Goal: Information Seeking & Learning: Learn about a topic

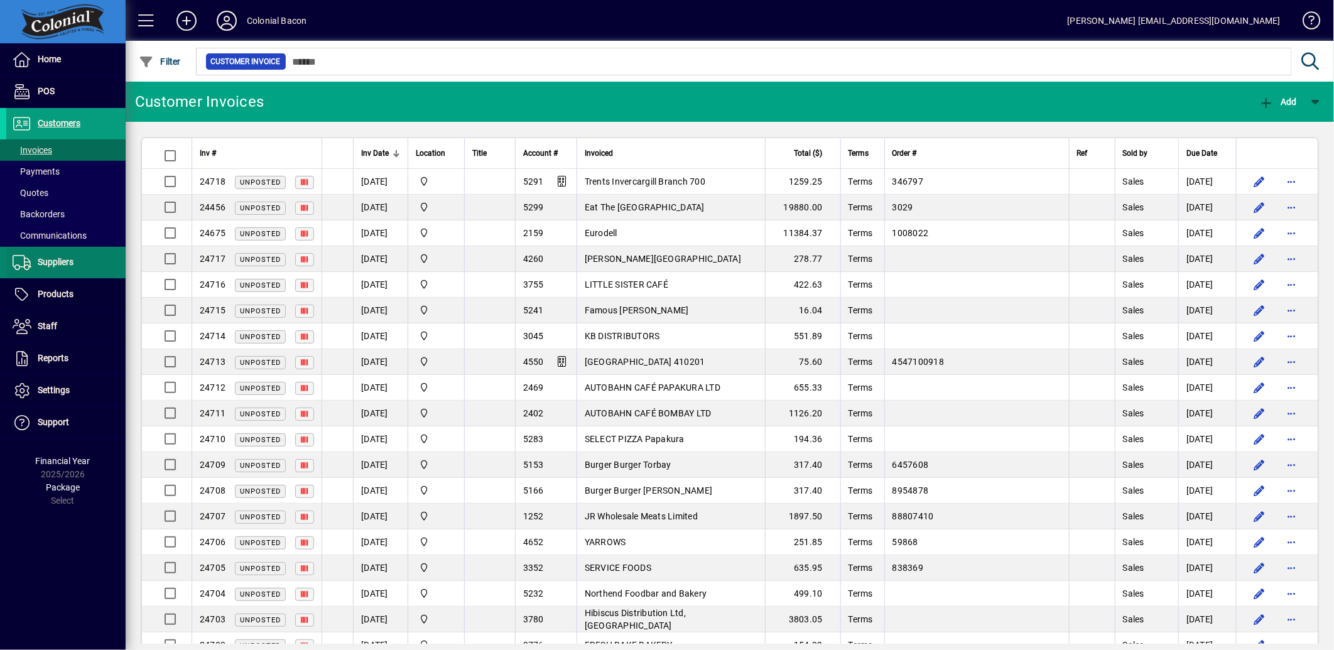
click at [51, 261] on span "Suppliers" at bounding box center [56, 262] width 36 height 10
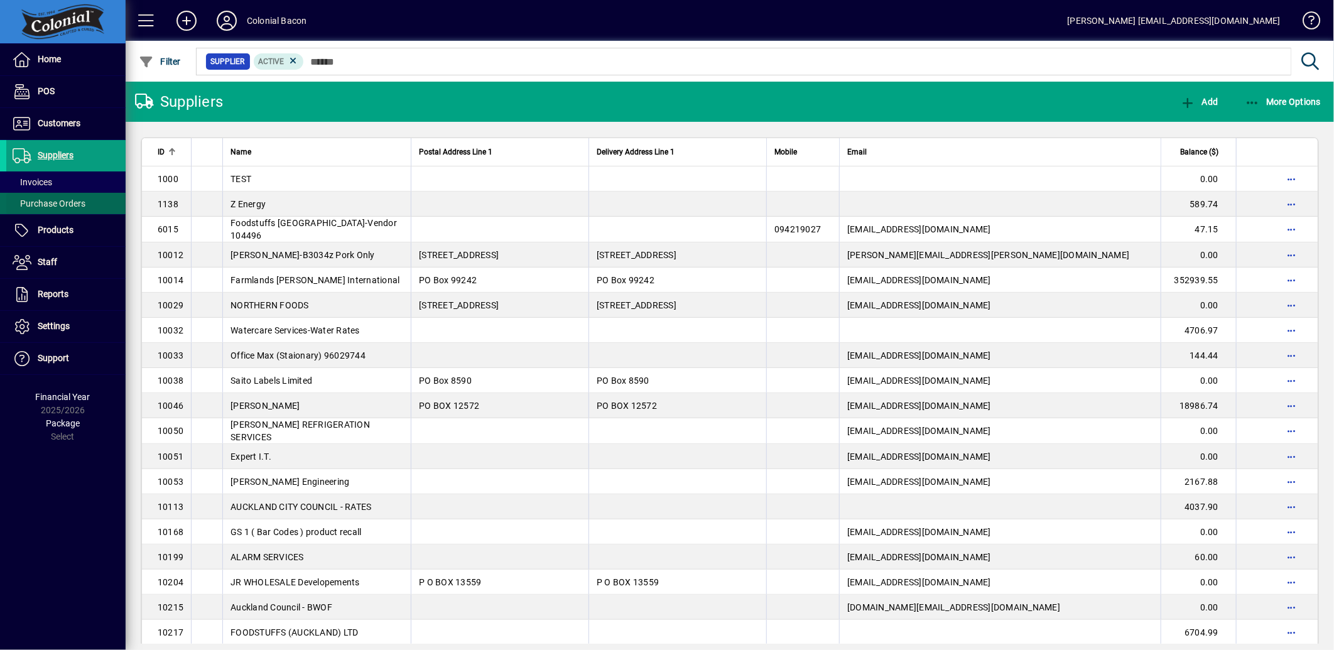
click at [55, 206] on span "Purchase Orders" at bounding box center [49, 203] width 73 height 10
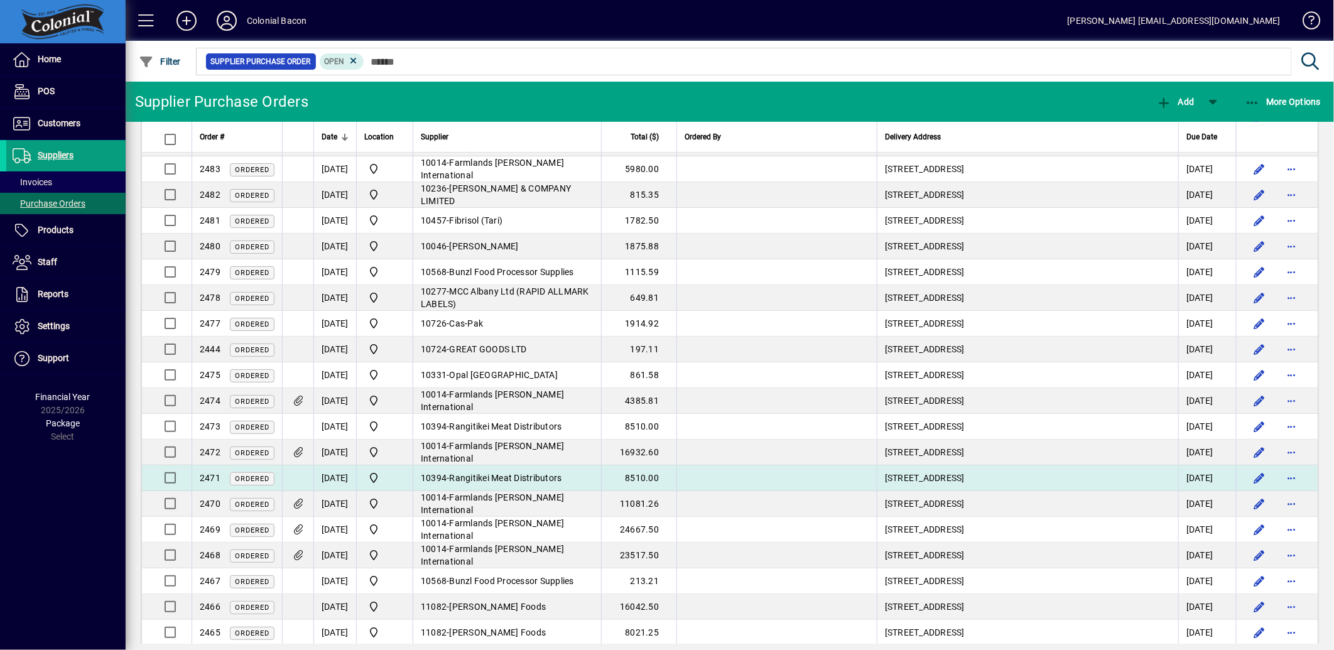
scroll to position [139, 0]
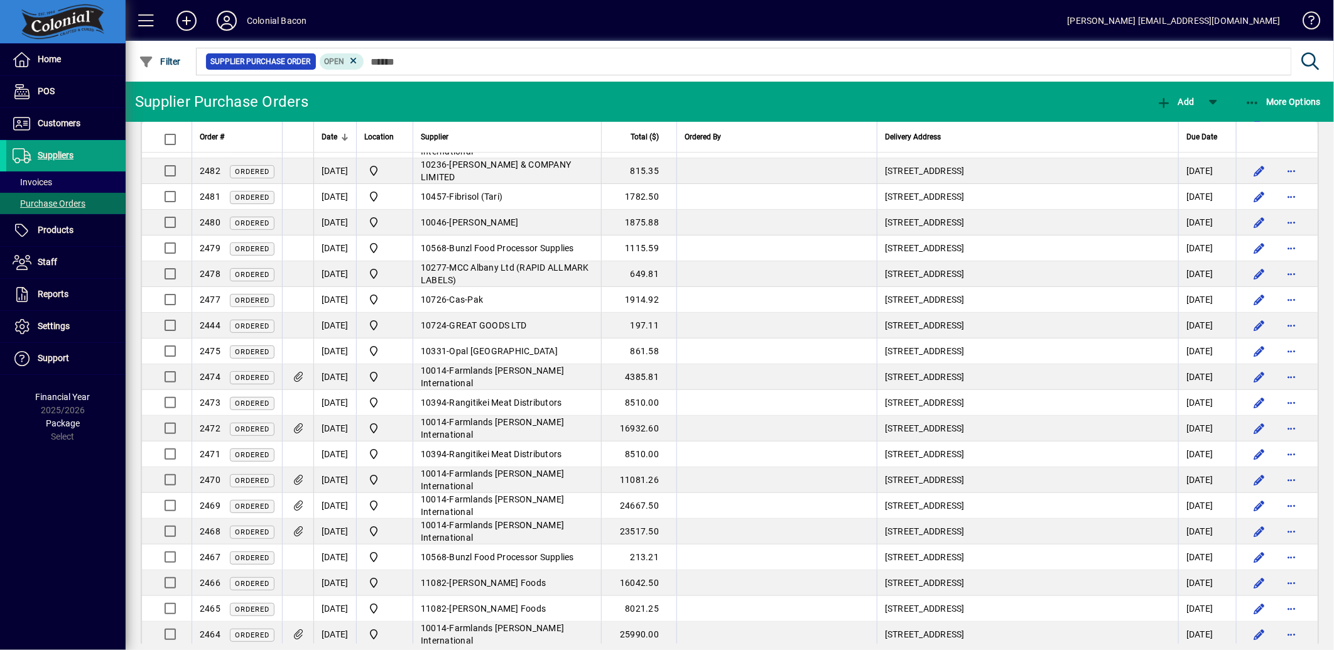
click at [298, 505] on icon at bounding box center [297, 506] width 13 height 11
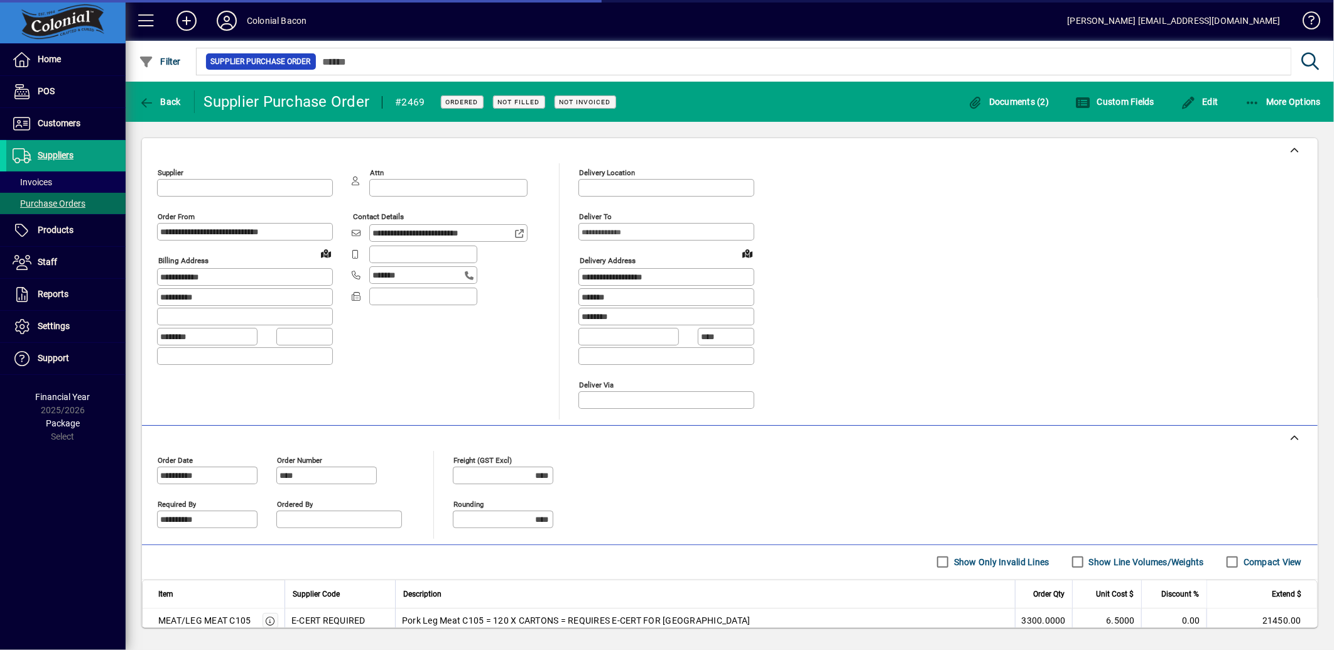
type input "**********"
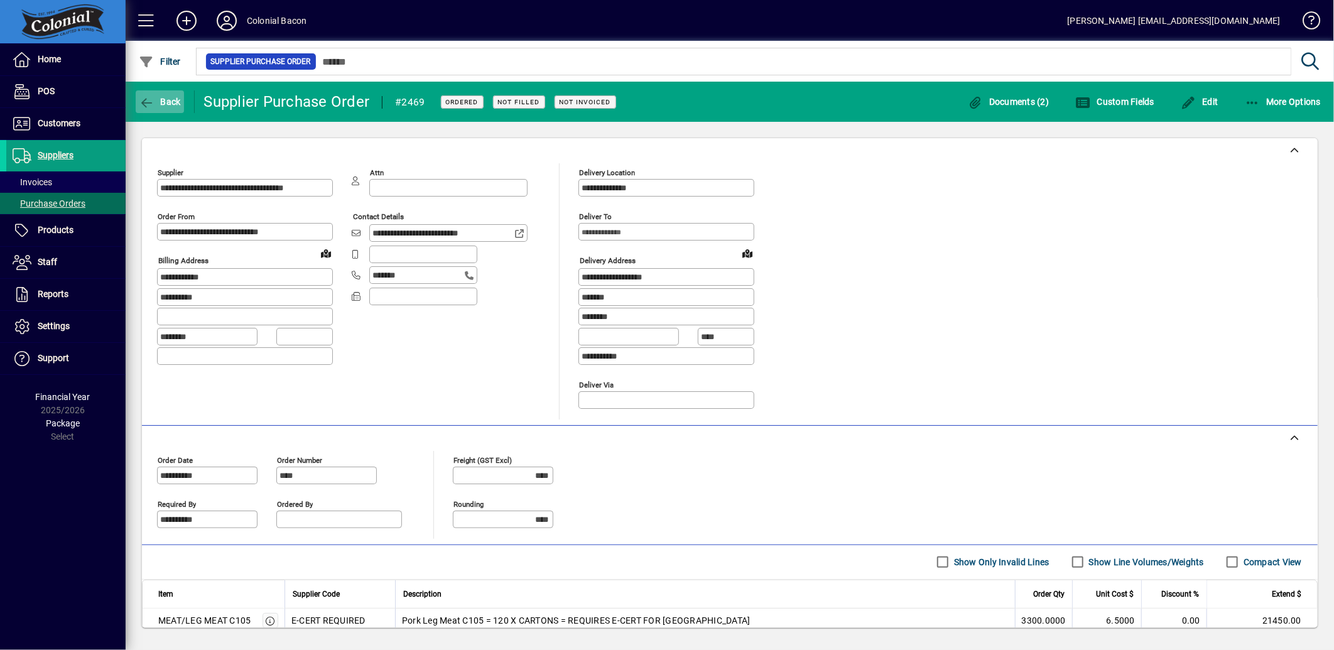
click at [149, 97] on icon "button" at bounding box center [147, 103] width 16 height 13
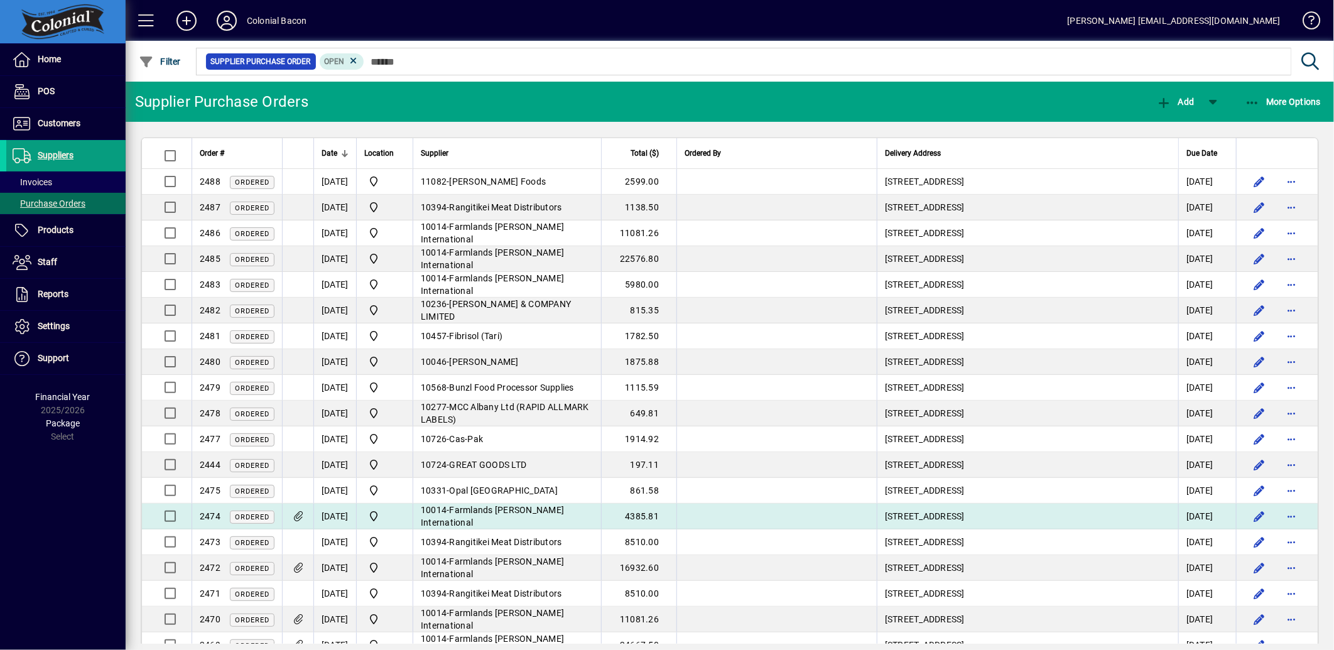
click at [297, 516] on icon at bounding box center [297, 516] width 13 height 11
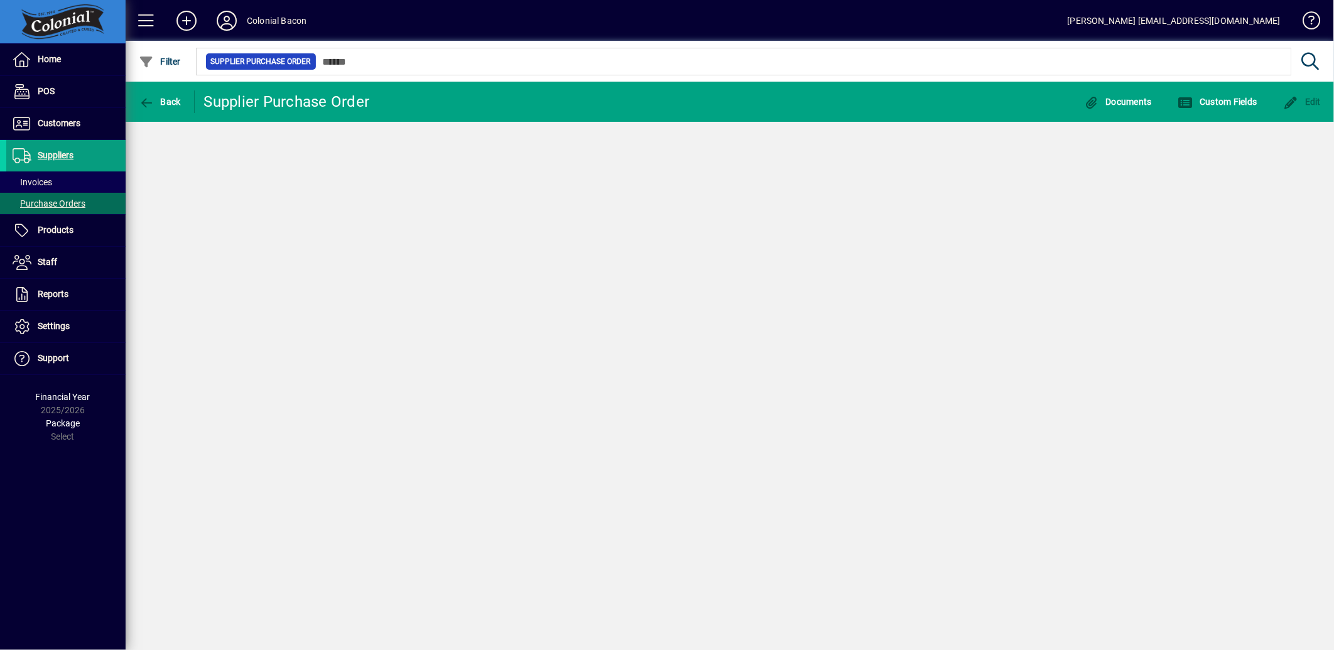
click at [297, 516] on div "Back Supplier Purchase Order Documents Custom Fields Edit" at bounding box center [730, 366] width 1208 height 568
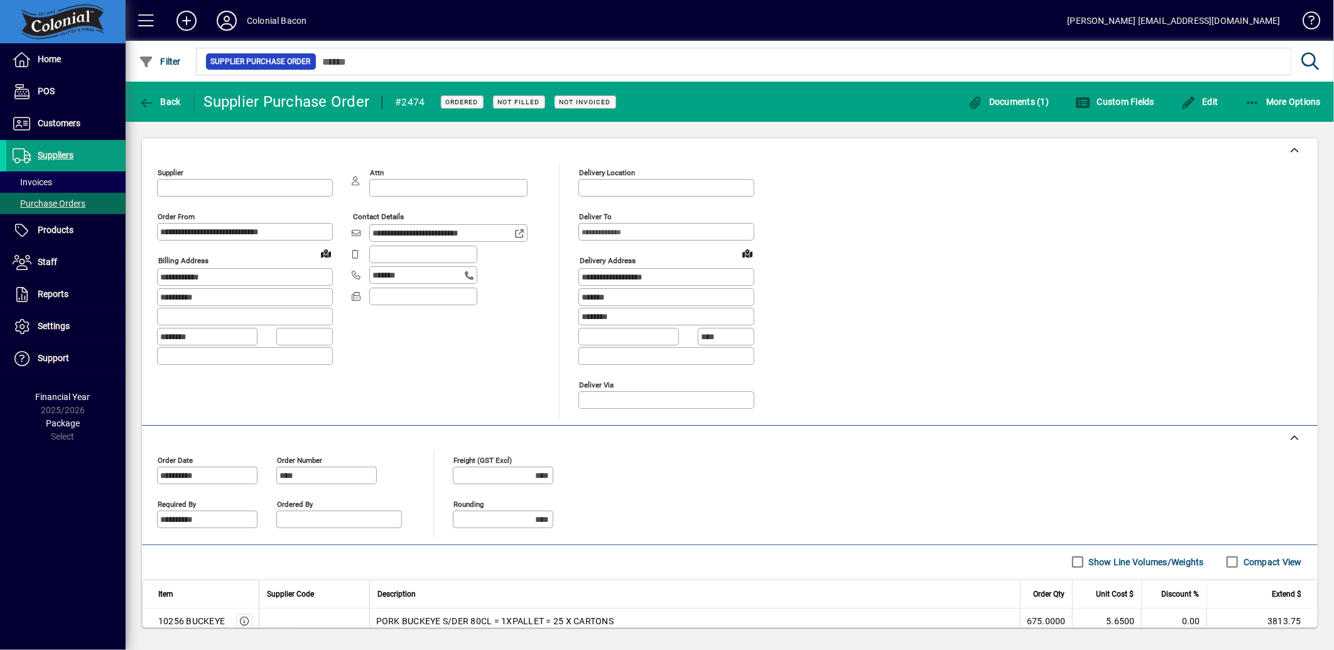
type input "**********"
click at [997, 97] on span "Documents (1)" at bounding box center [1009, 102] width 82 height 10
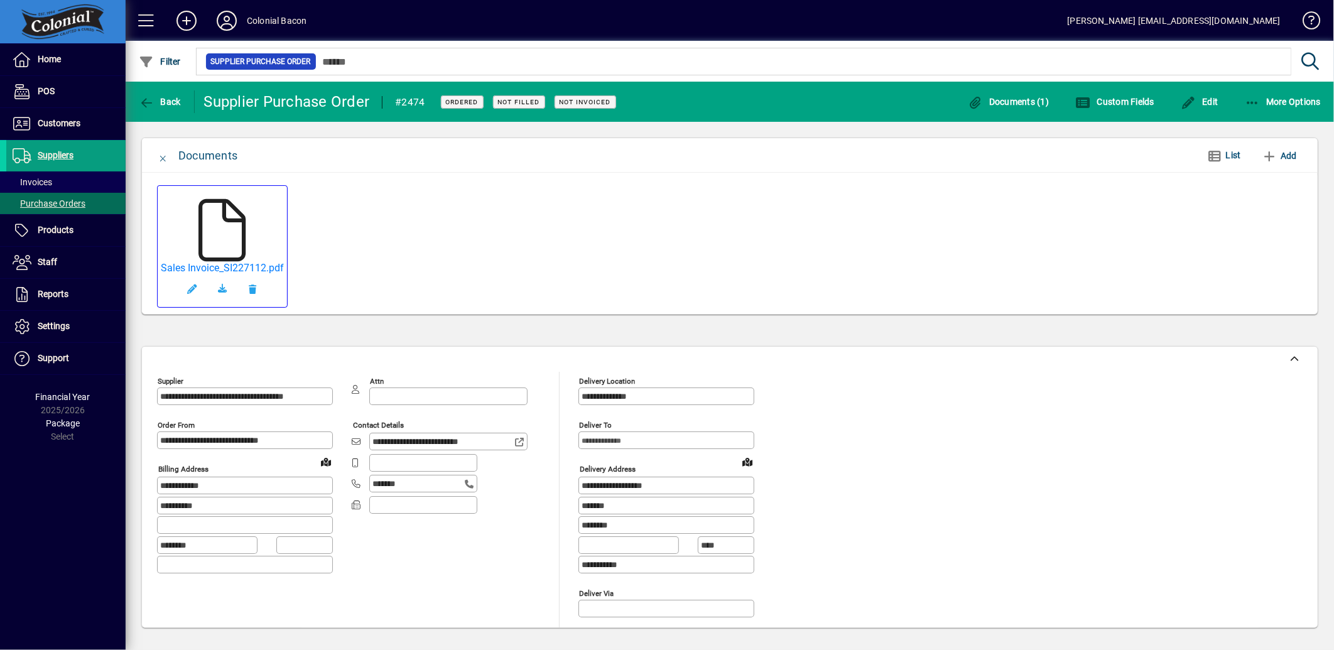
click at [203, 236] on icon at bounding box center [222, 230] width 63 height 63
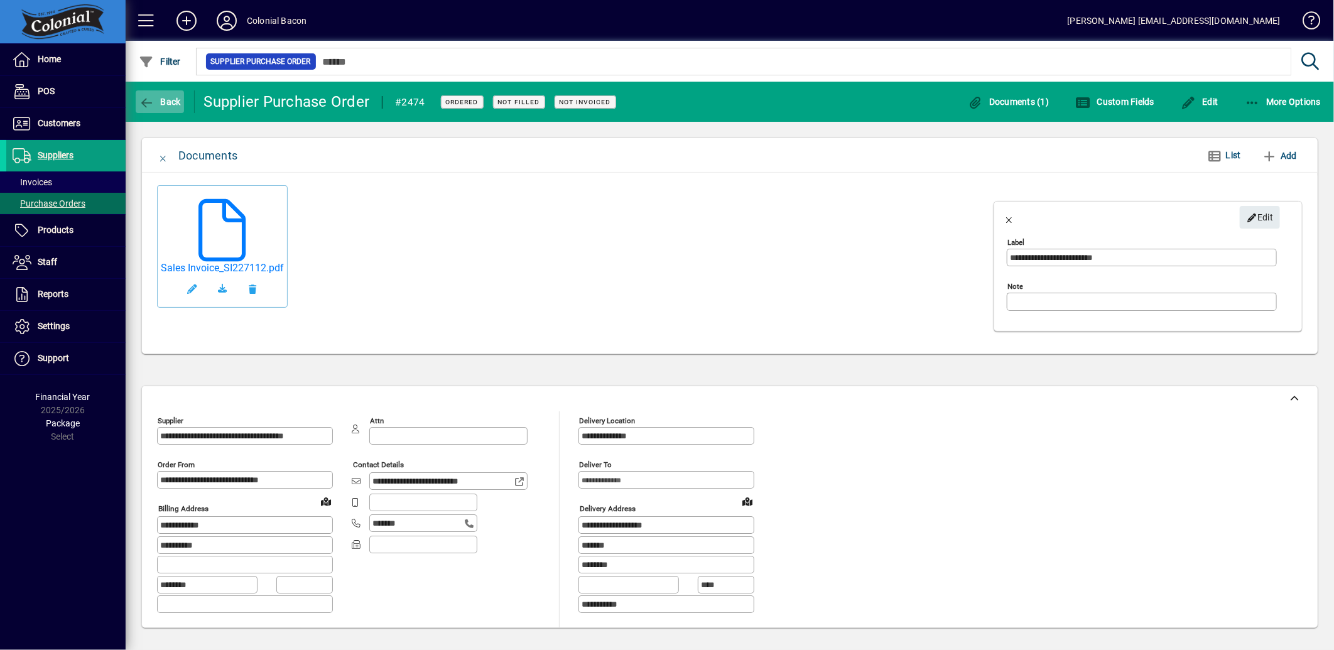
click at [141, 97] on icon "button" at bounding box center [147, 103] width 16 height 13
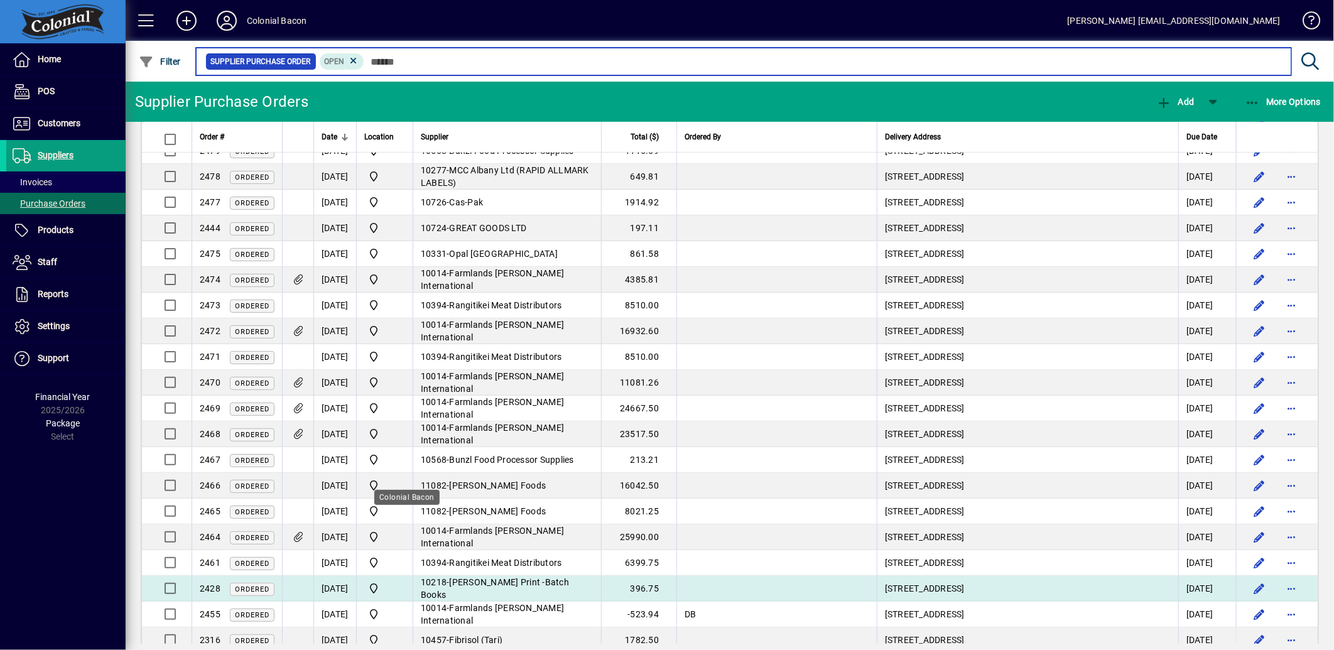
scroll to position [263, 0]
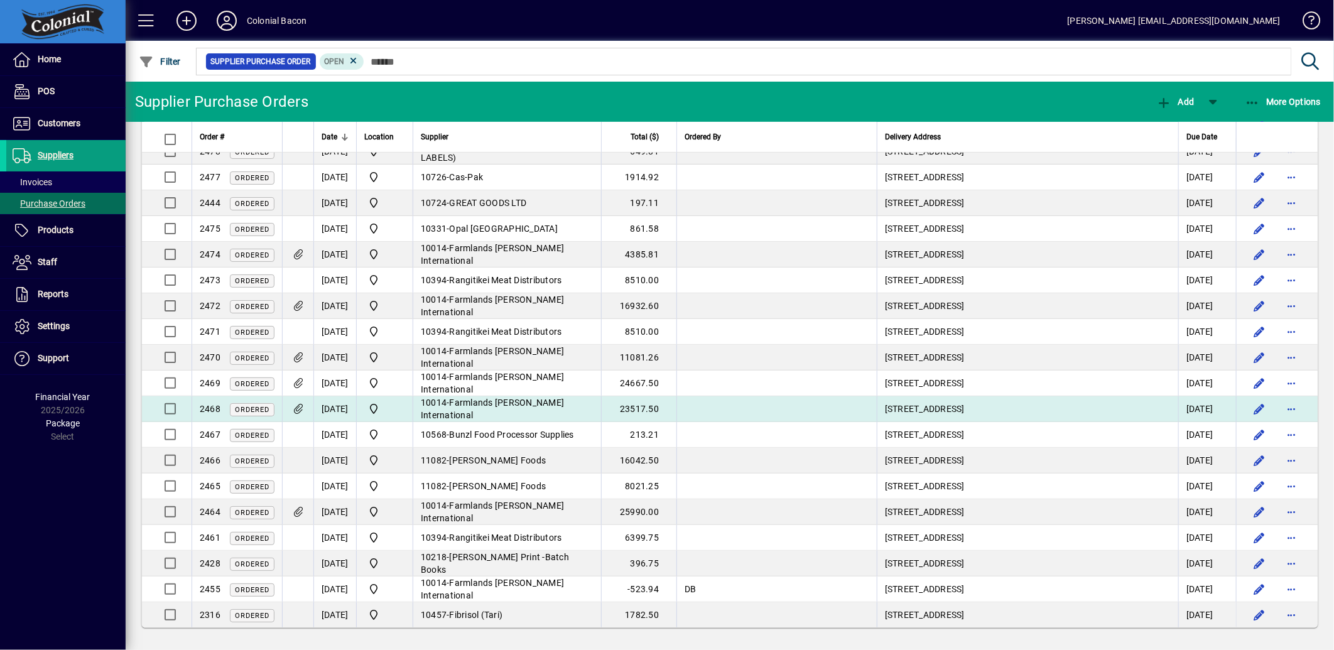
click at [299, 406] on icon at bounding box center [297, 409] width 13 height 11
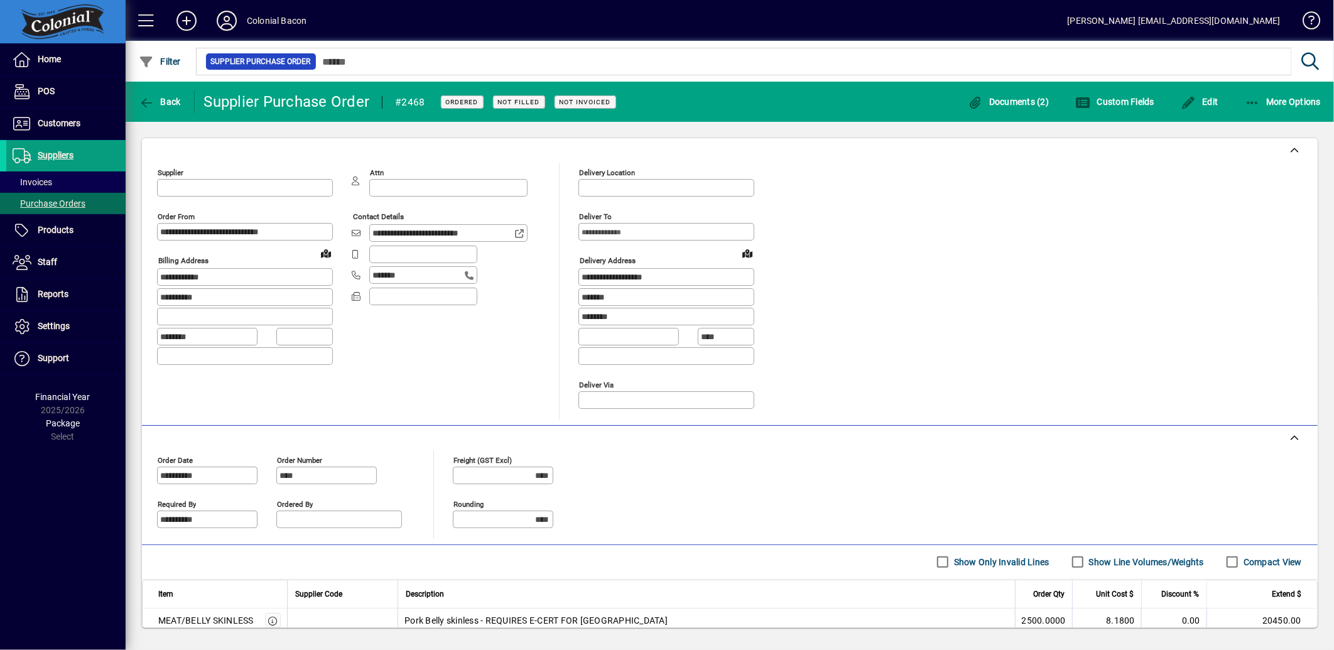
type input "**********"
click at [1020, 100] on span "Documents (2)" at bounding box center [1009, 102] width 82 height 10
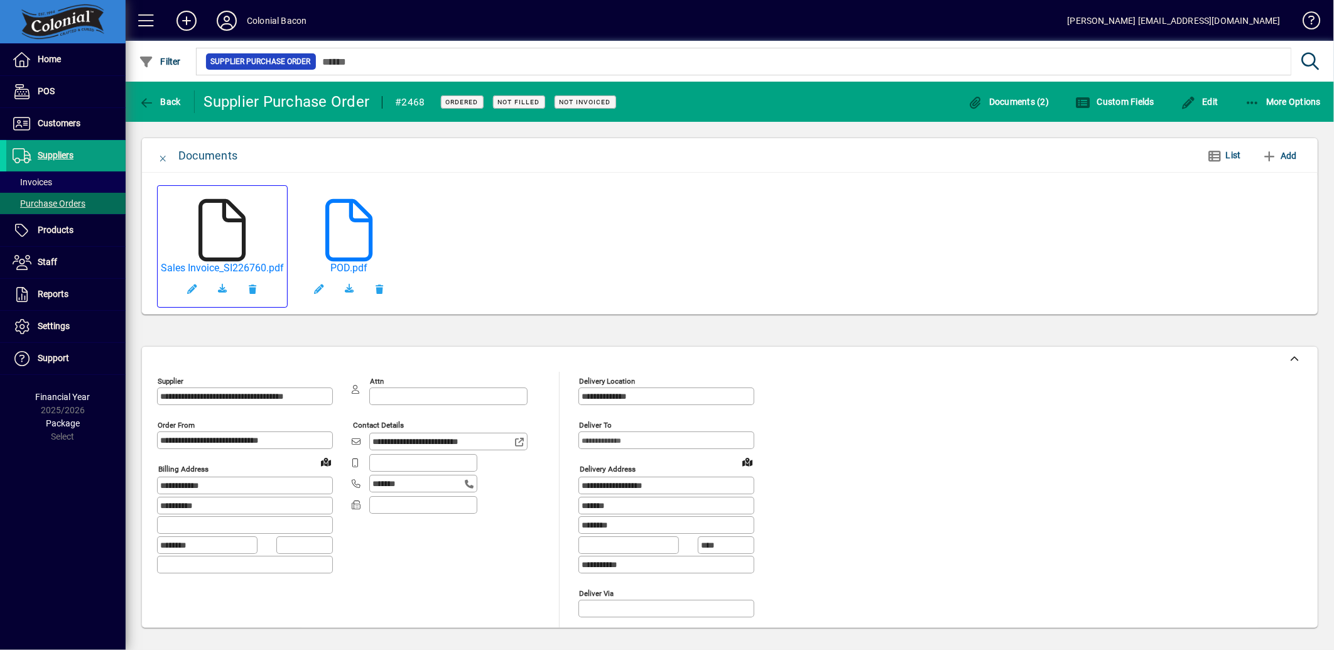
click at [217, 225] on icon at bounding box center [222, 230] width 63 height 63
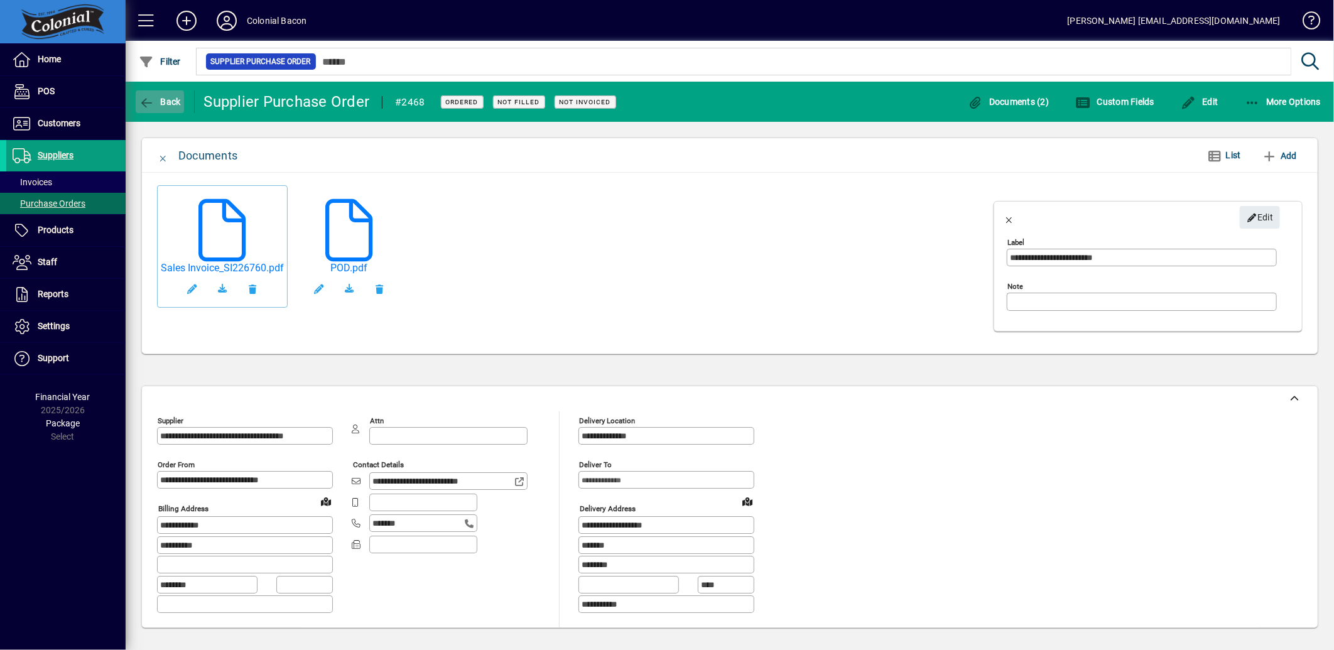
click at [173, 92] on span "button" at bounding box center [160, 102] width 48 height 30
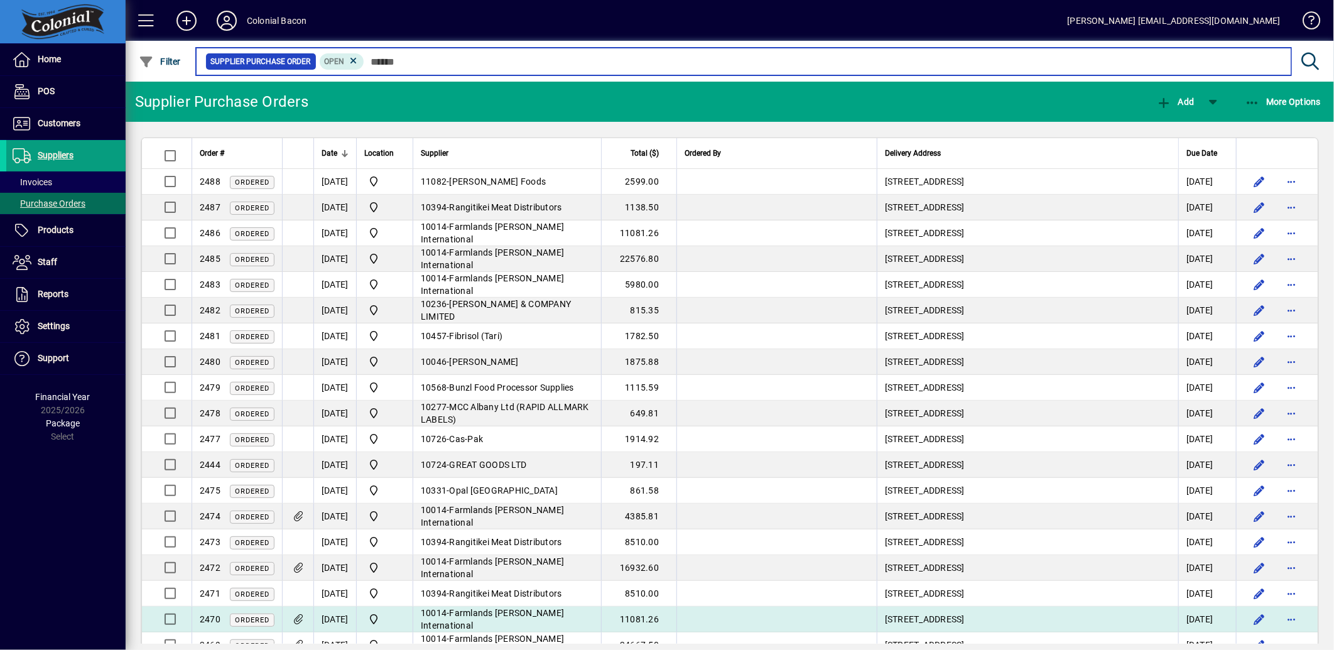
scroll to position [70, 0]
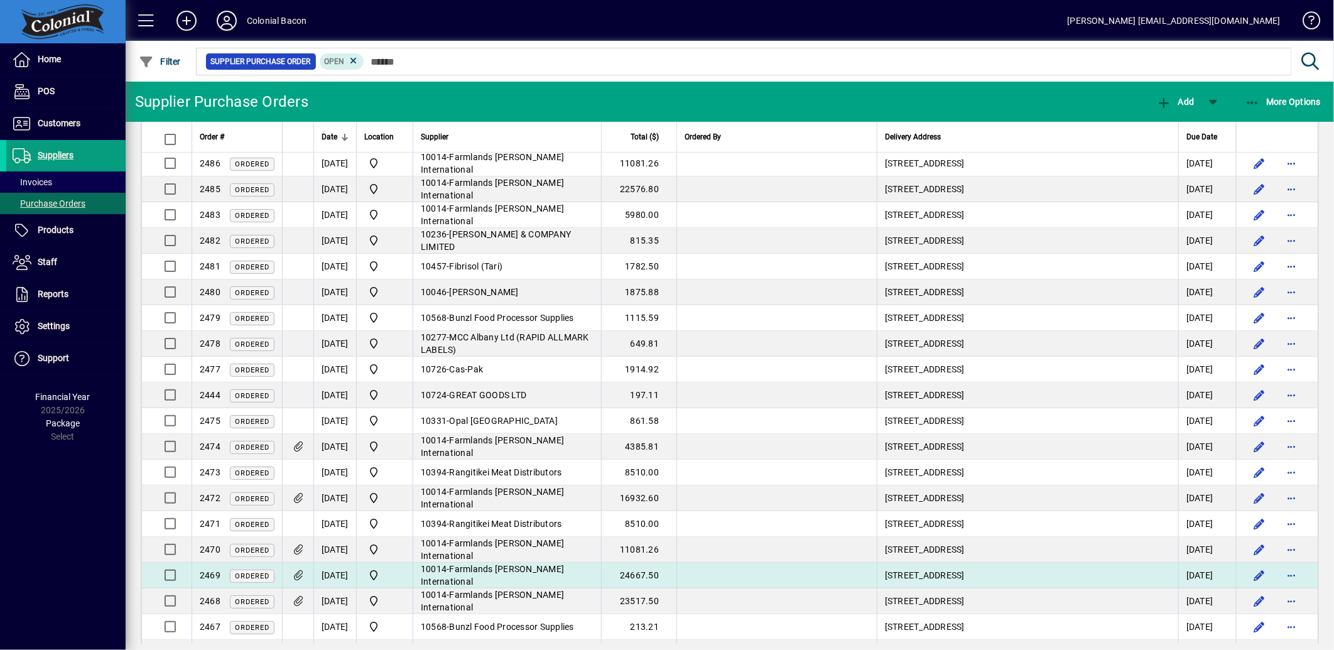
click at [298, 575] on icon at bounding box center [297, 575] width 13 height 11
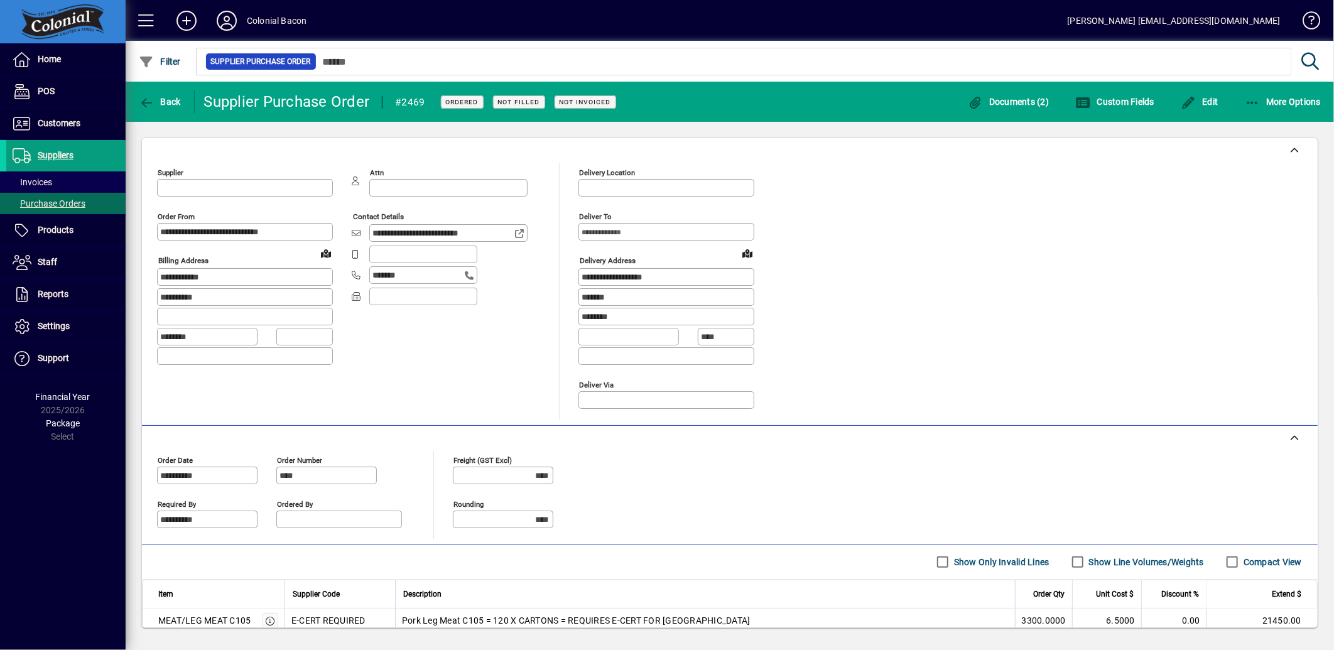
type input "**********"
click at [997, 107] on span "button" at bounding box center [1009, 102] width 88 height 30
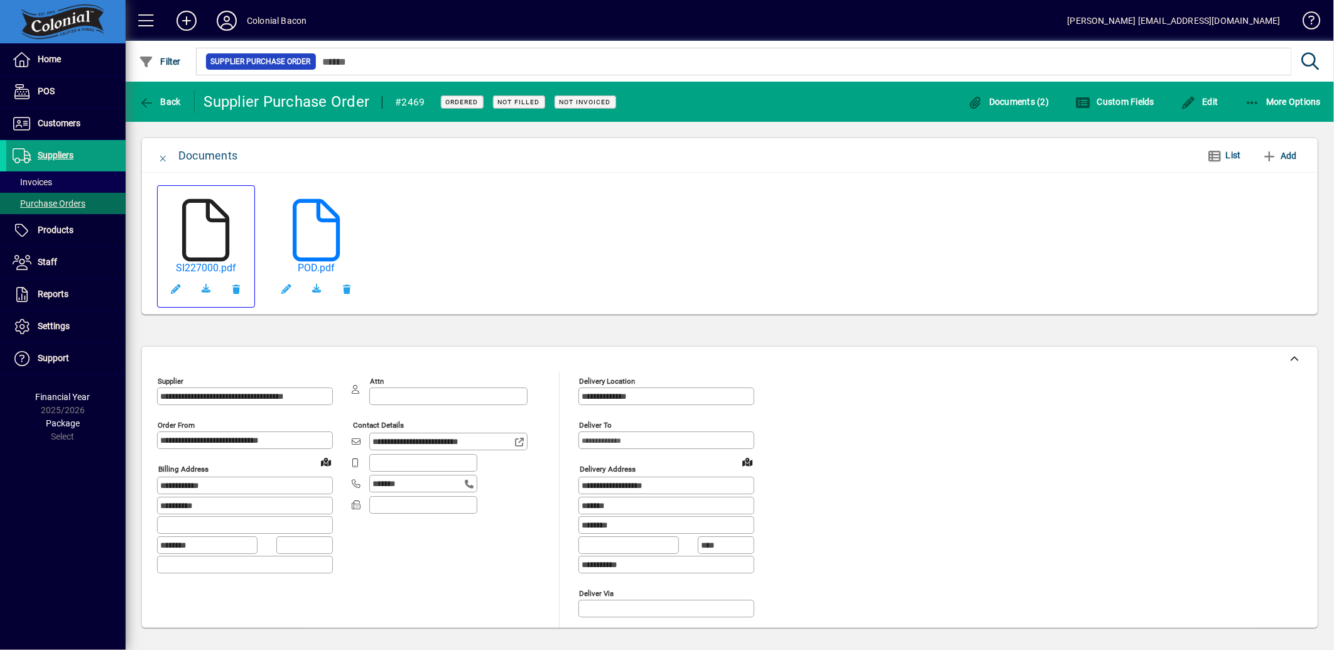
click at [216, 217] on icon at bounding box center [206, 230] width 63 height 63
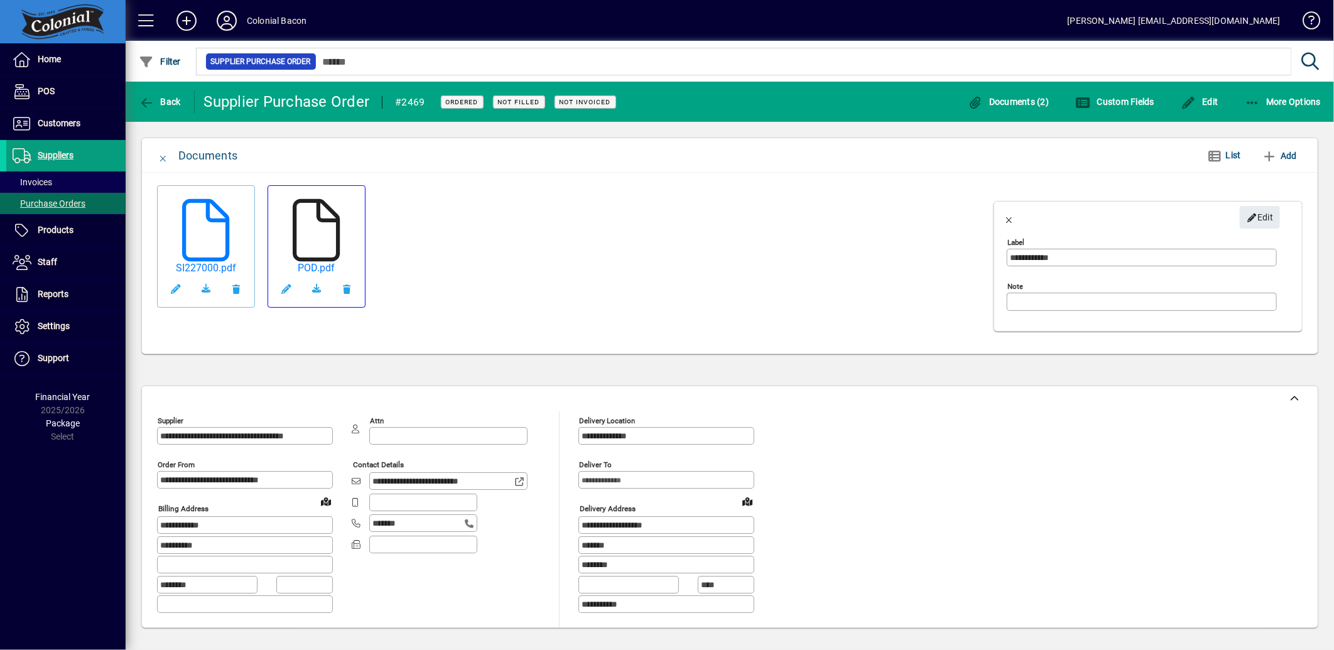
click at [312, 237] on icon at bounding box center [316, 230] width 63 height 63
type input "*******"
click at [161, 114] on span "button" at bounding box center [160, 102] width 48 height 30
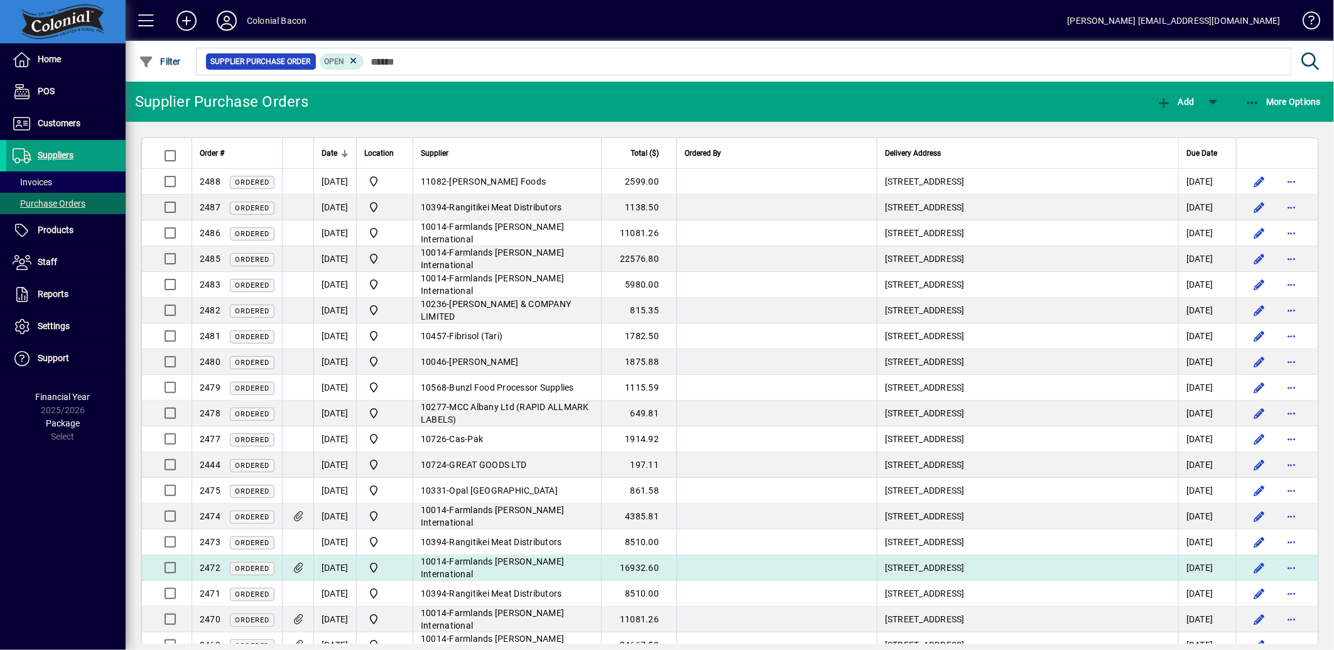
click at [299, 566] on icon at bounding box center [297, 568] width 13 height 11
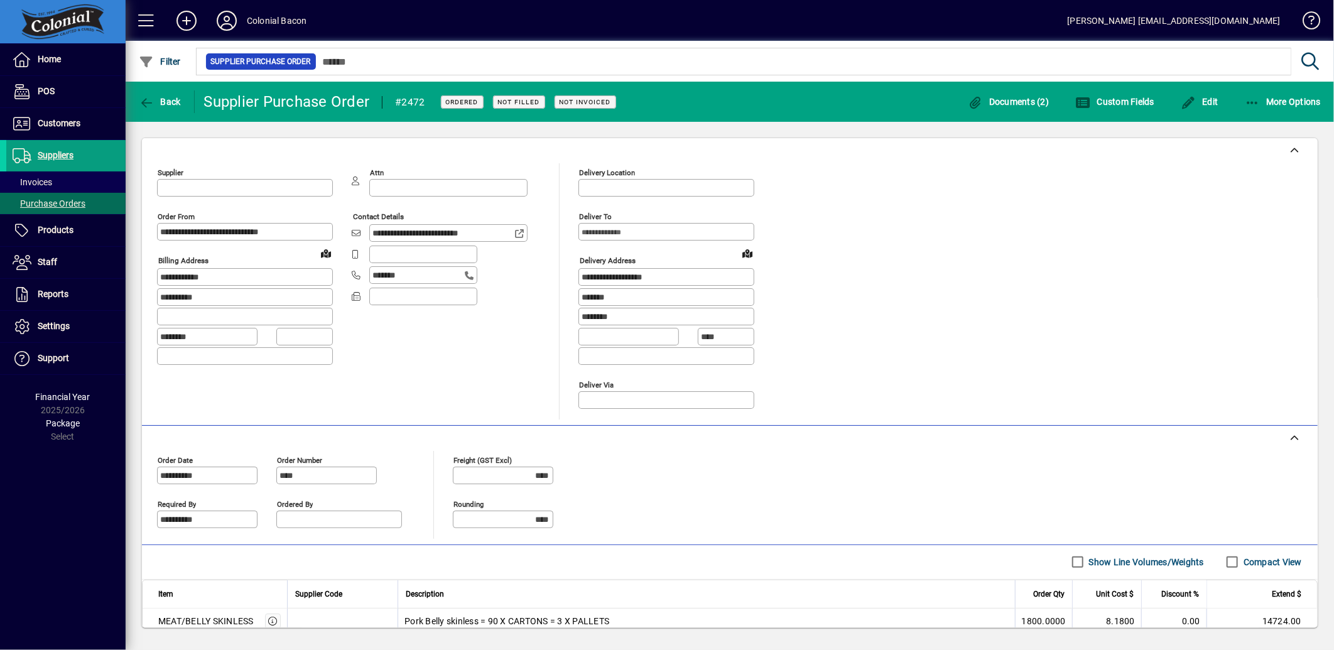
type input "**********"
click at [1010, 100] on span "Documents (2)" at bounding box center [1009, 102] width 82 height 10
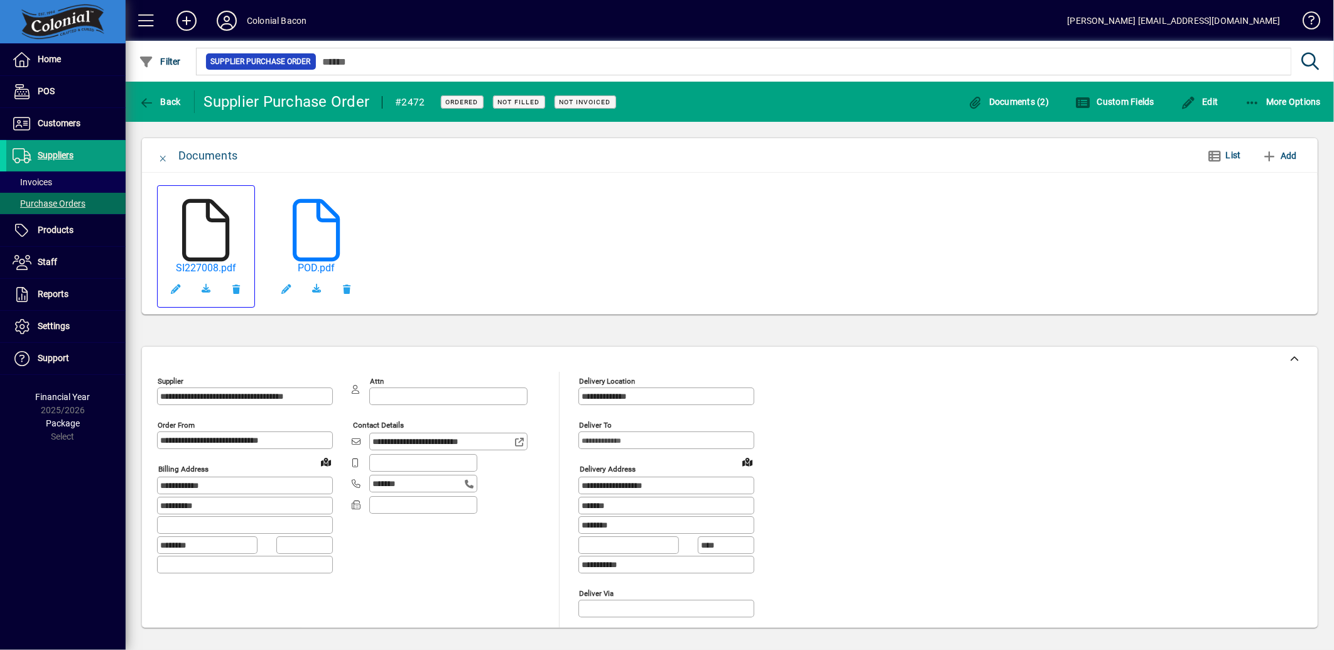
click at [203, 229] on icon at bounding box center [206, 230] width 63 height 63
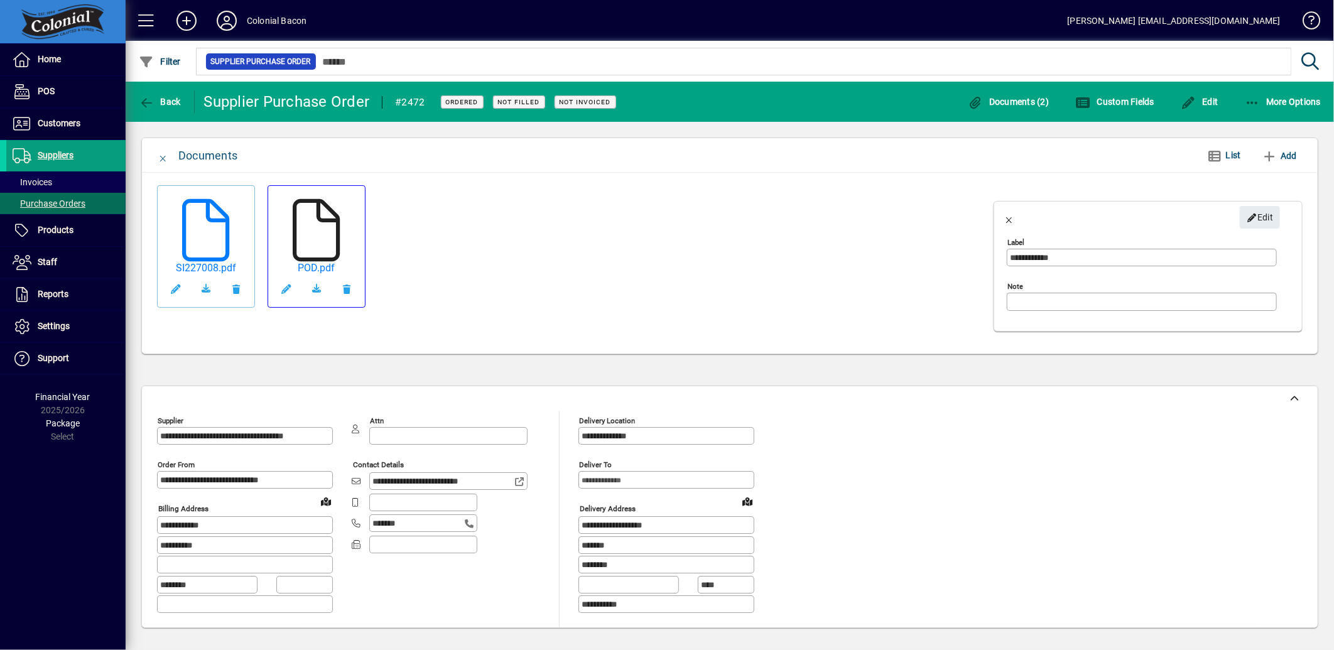
click at [296, 217] on icon at bounding box center [316, 230] width 63 height 63
type input "*******"
click at [512, 298] on div "SI227008.pdf POD.pdf" at bounding box center [572, 266] width 830 height 162
click at [153, 105] on icon "button" at bounding box center [147, 103] width 16 height 13
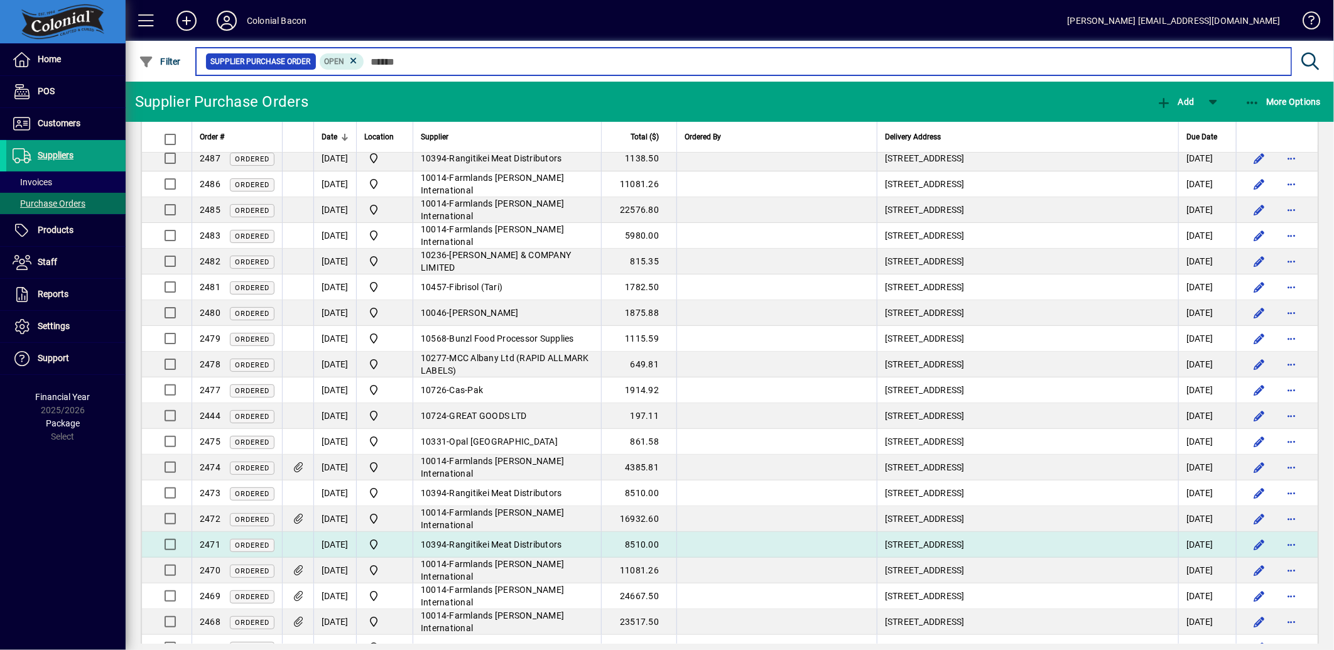
scroll to position [70, 0]
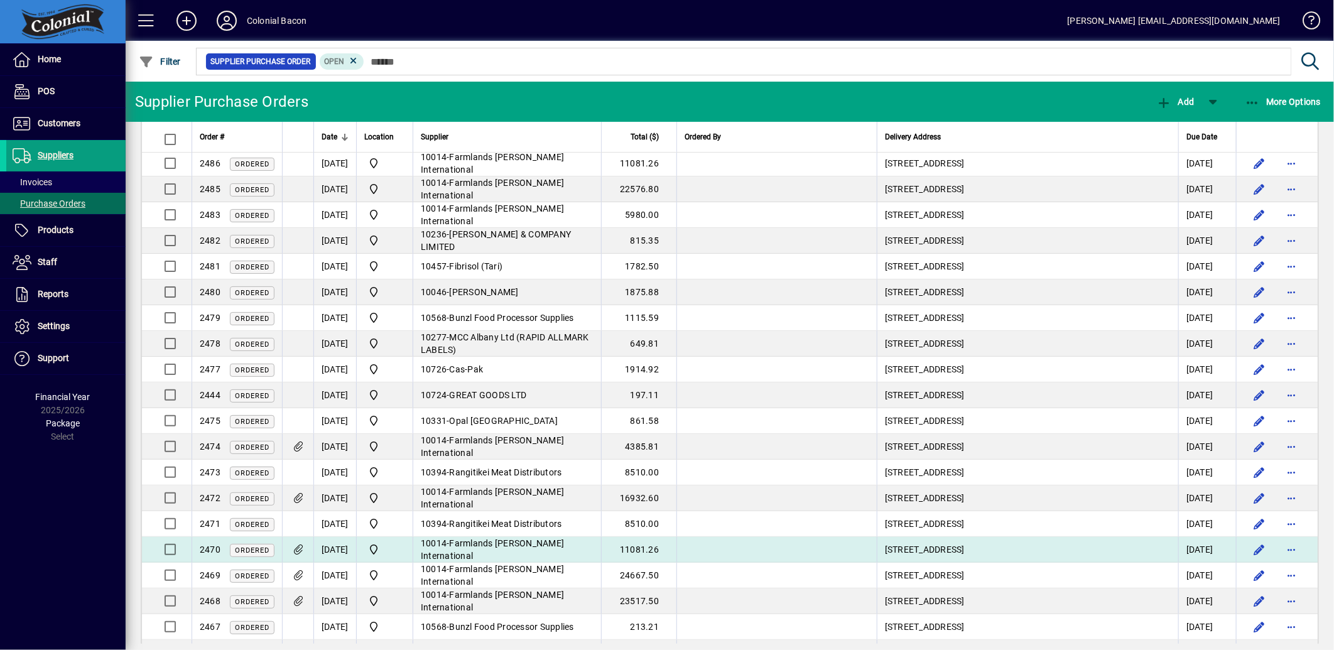
click at [298, 550] on icon at bounding box center [297, 550] width 13 height 11
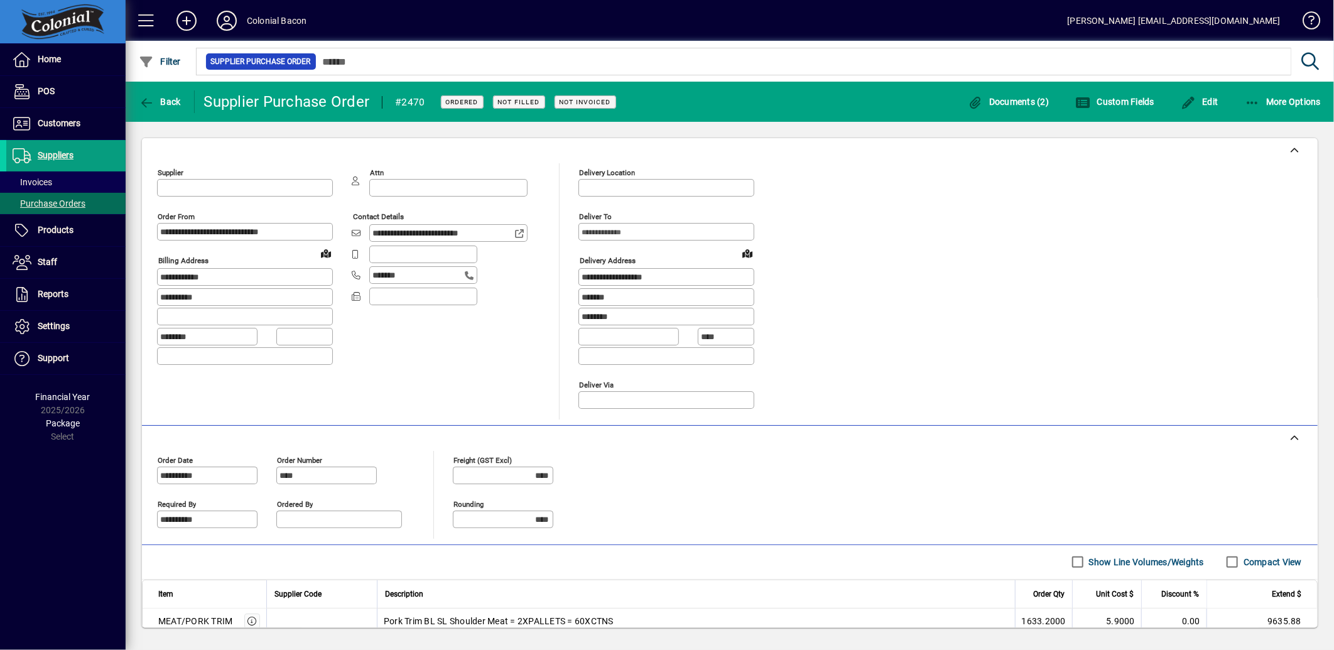
type input "**********"
click at [992, 97] on span "Documents (2)" at bounding box center [1009, 102] width 82 height 10
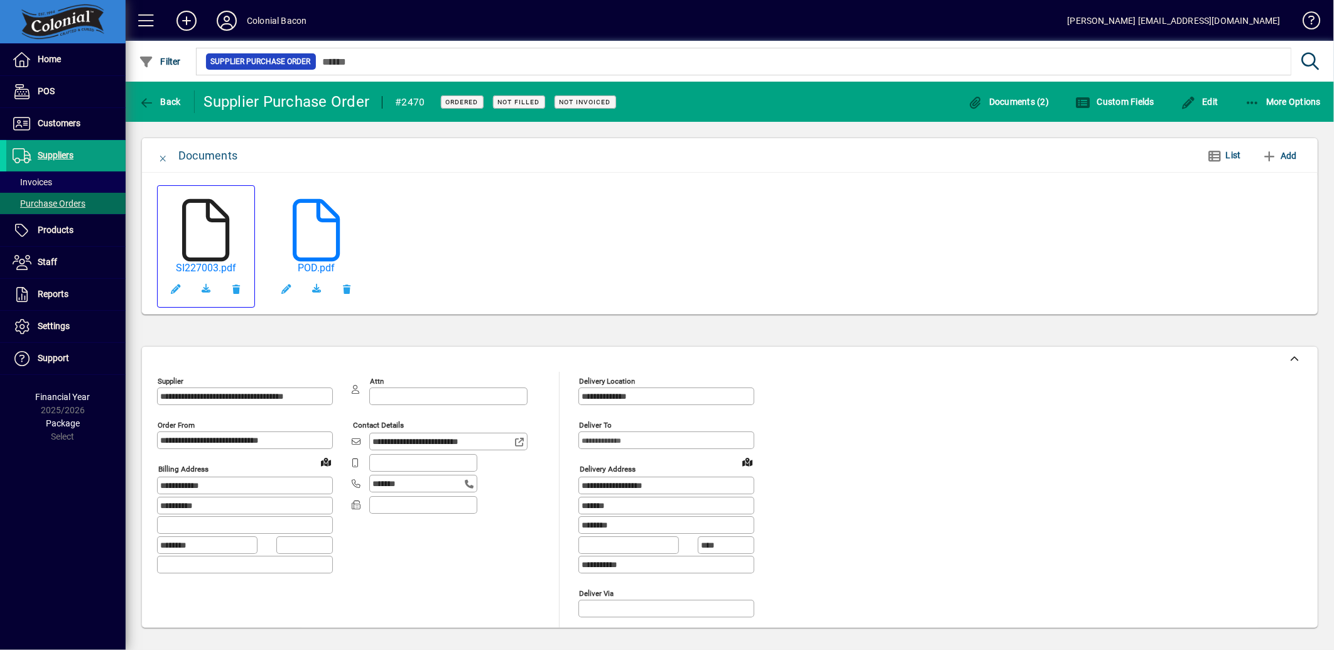
click at [206, 218] on icon at bounding box center [206, 230] width 63 height 63
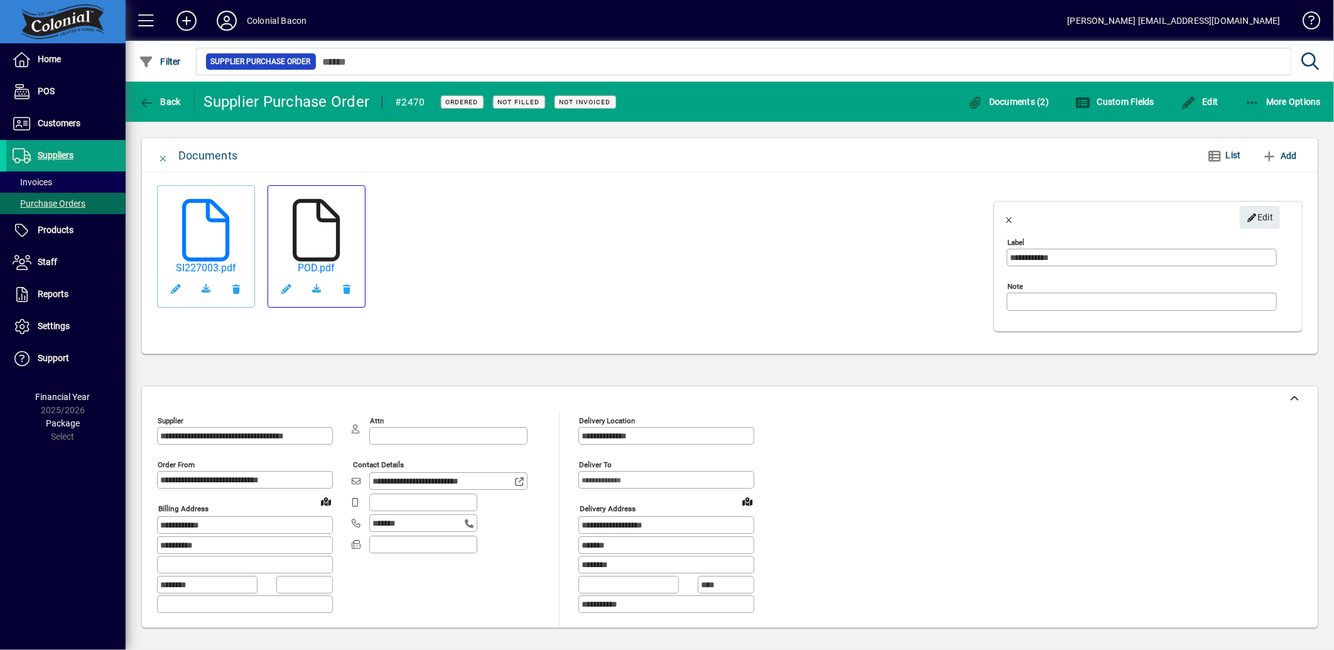
click at [304, 209] on icon at bounding box center [316, 230] width 63 height 63
type input "*******"
click at [155, 99] on span "Back" at bounding box center [160, 102] width 42 height 10
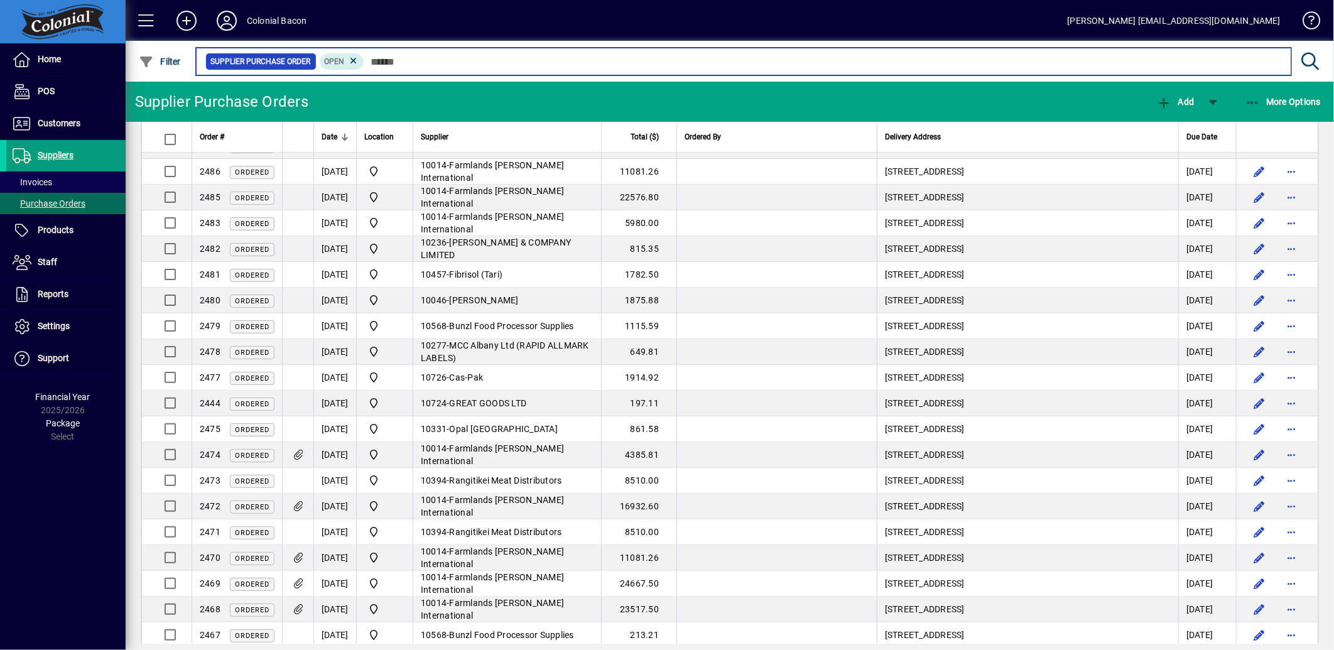
scroll to position [139, 0]
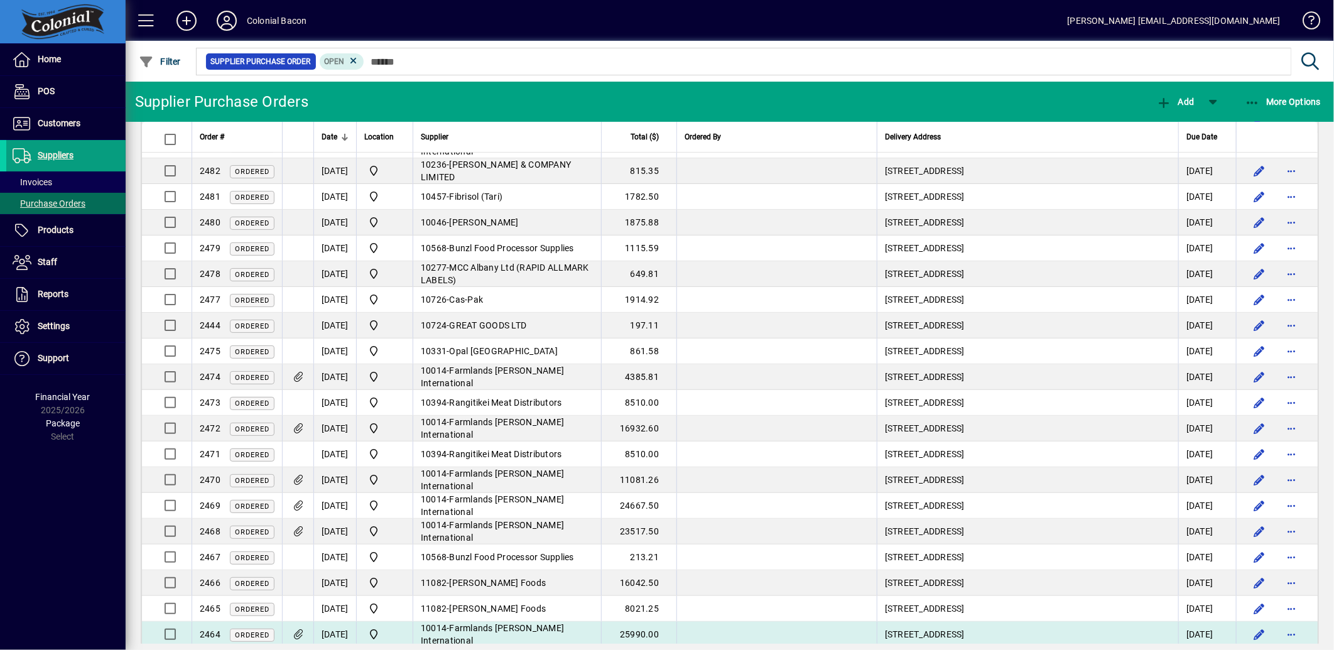
click at [298, 634] on icon at bounding box center [297, 634] width 13 height 11
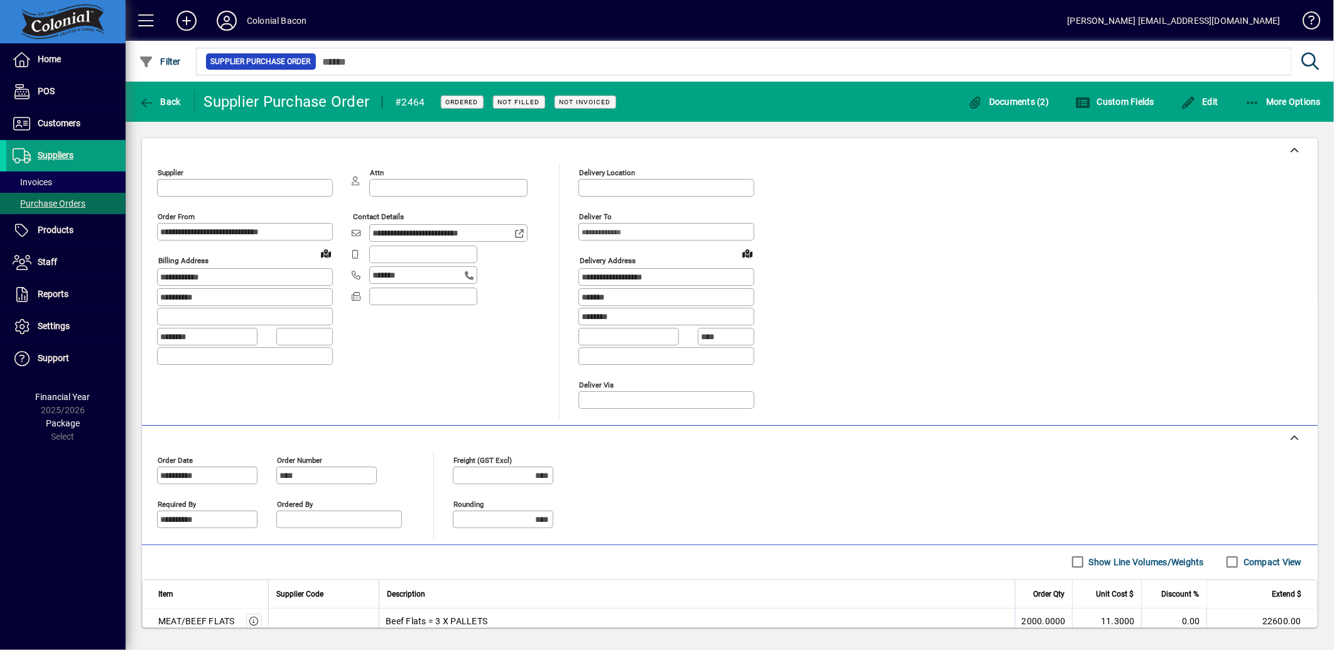
type input "**********"
click at [1000, 103] on span "Documents (2)" at bounding box center [1009, 102] width 82 height 10
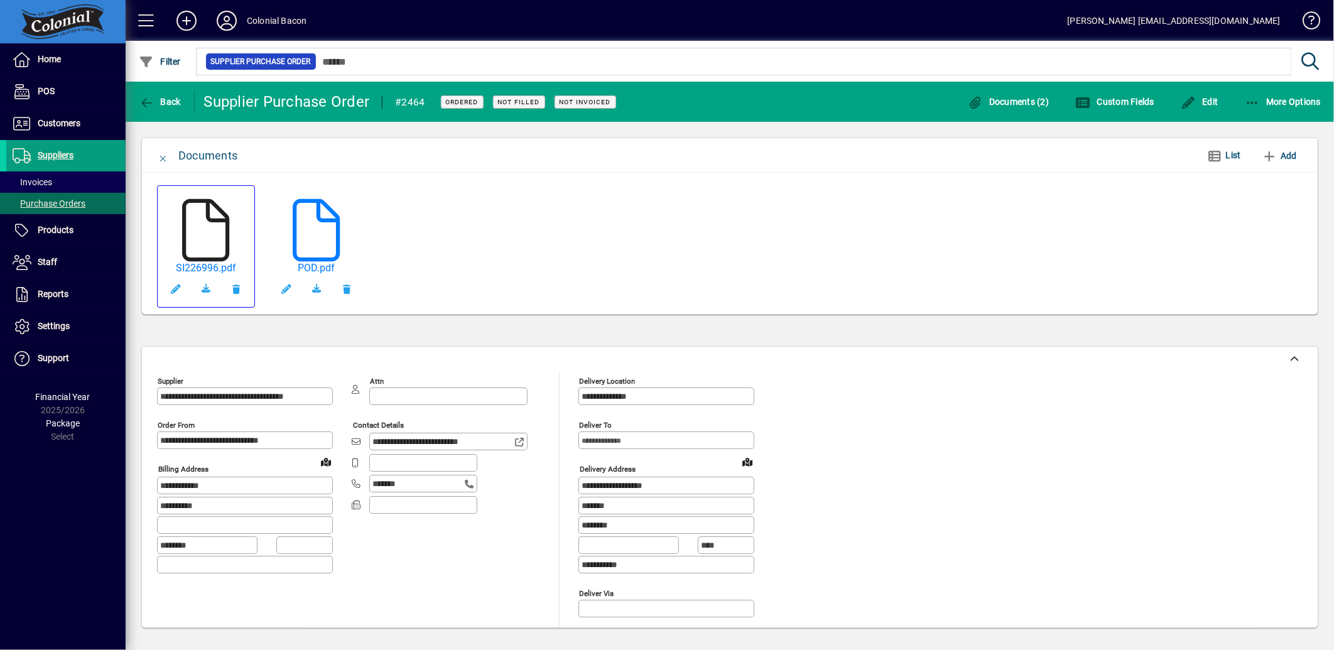
click at [202, 248] on icon at bounding box center [206, 230] width 63 height 63
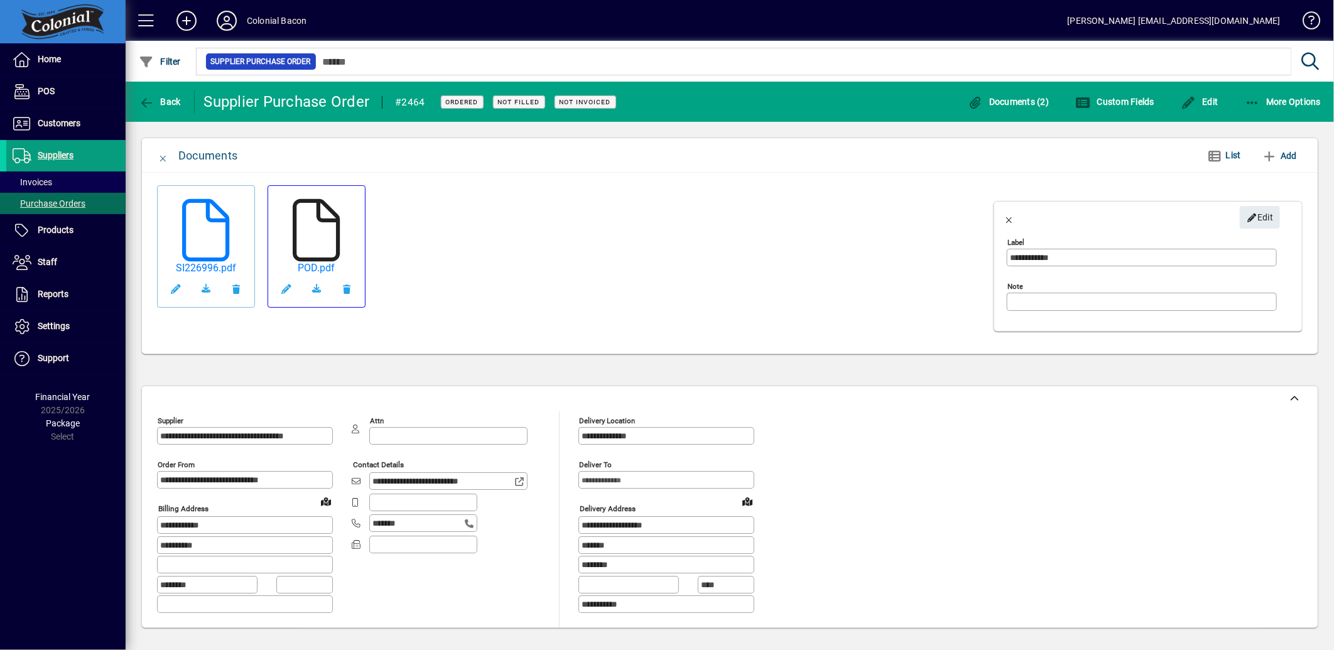
click at [304, 236] on icon at bounding box center [316, 230] width 63 height 63
type input "*******"
click at [159, 98] on span "Back" at bounding box center [160, 102] width 42 height 10
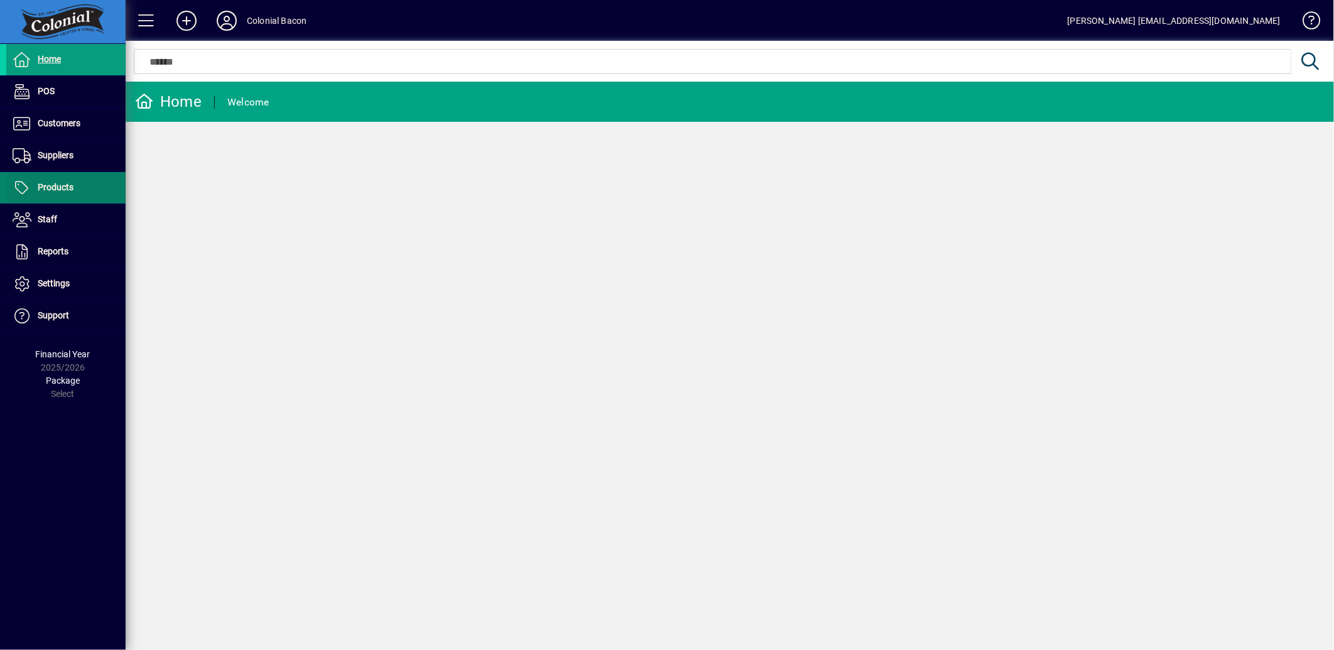
click at [41, 186] on span "Products" at bounding box center [56, 187] width 36 height 10
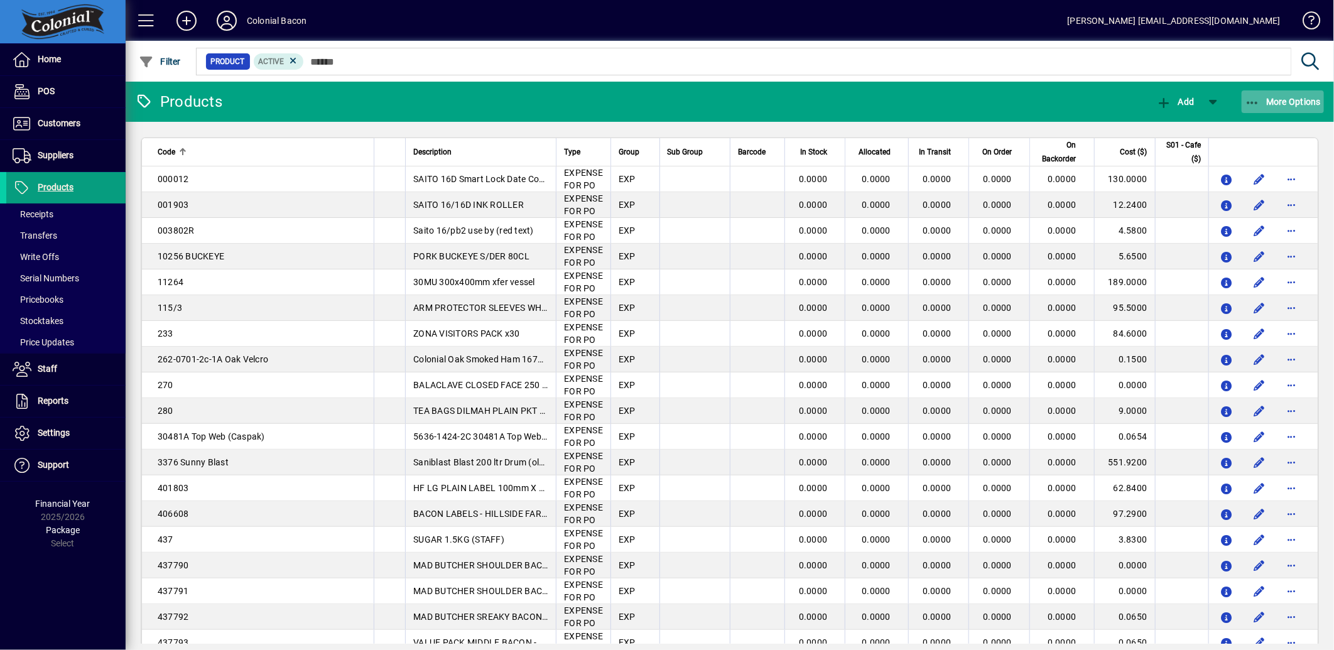
click at [1294, 98] on span "More Options" at bounding box center [1283, 102] width 77 height 10
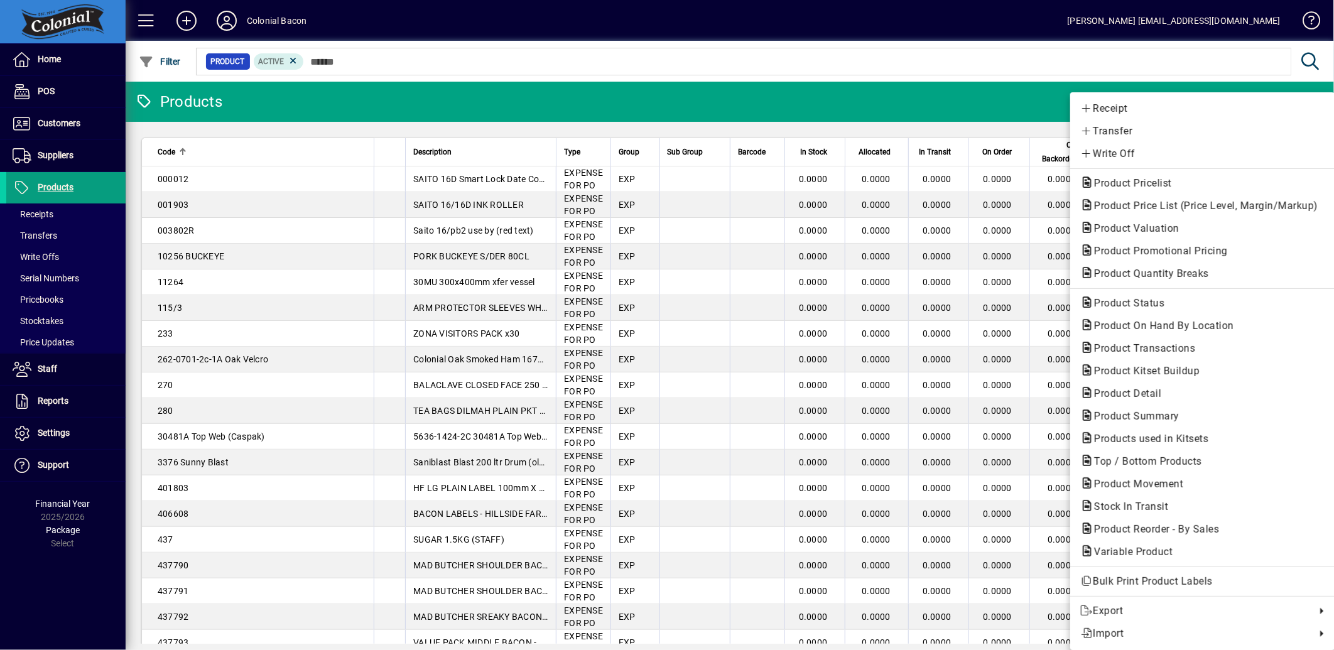
click at [49, 189] on div at bounding box center [667, 325] width 1334 height 650
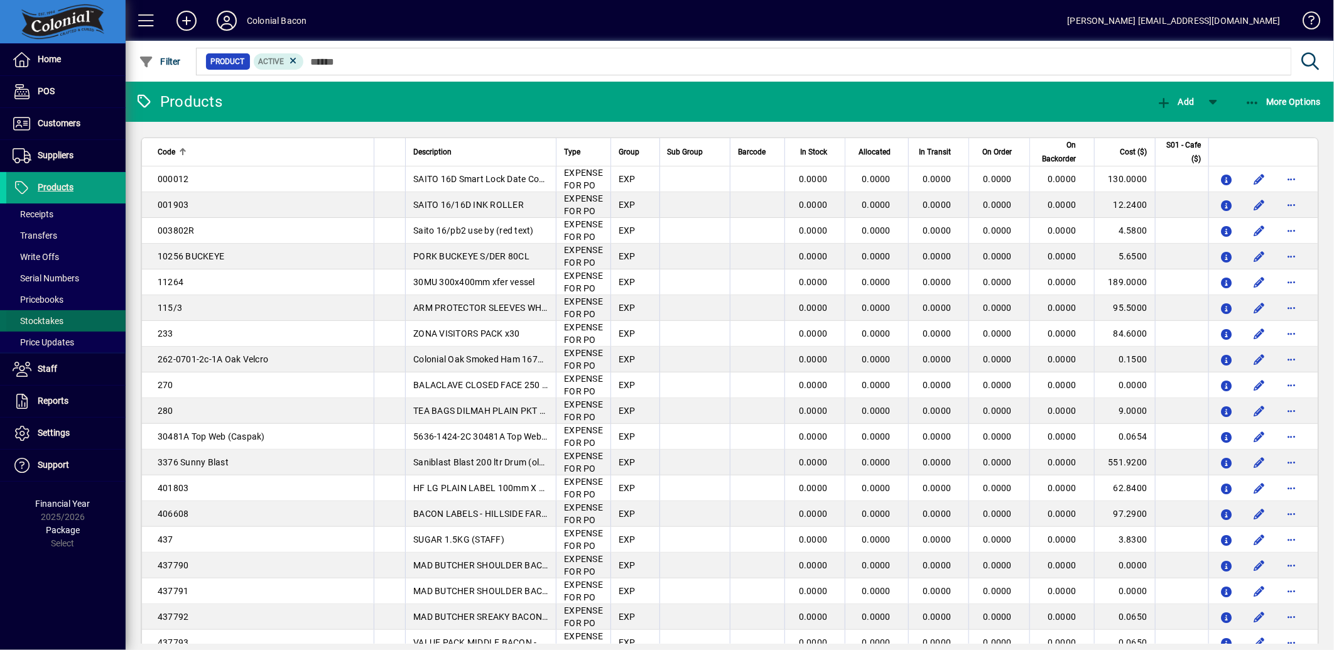
click at [49, 321] on span "Stocktakes" at bounding box center [38, 321] width 51 height 10
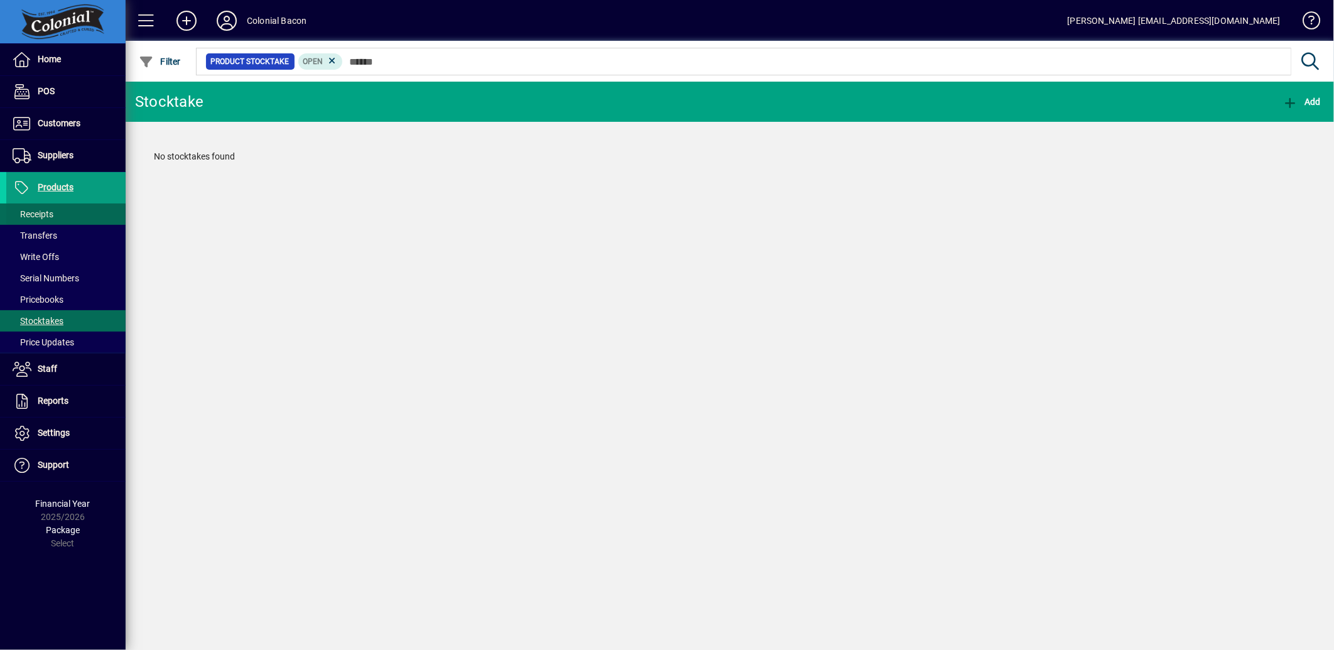
click at [45, 208] on span "Receipts" at bounding box center [29, 214] width 47 height 13
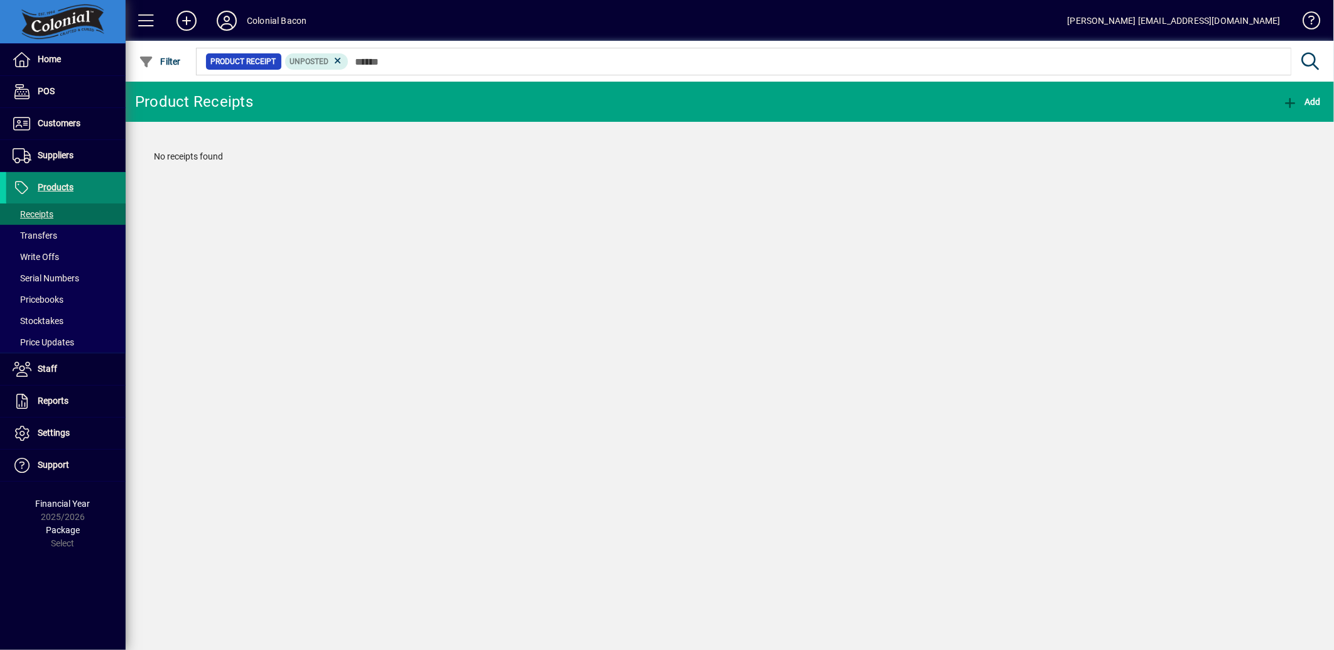
click at [68, 182] on span "Products" at bounding box center [56, 187] width 36 height 10
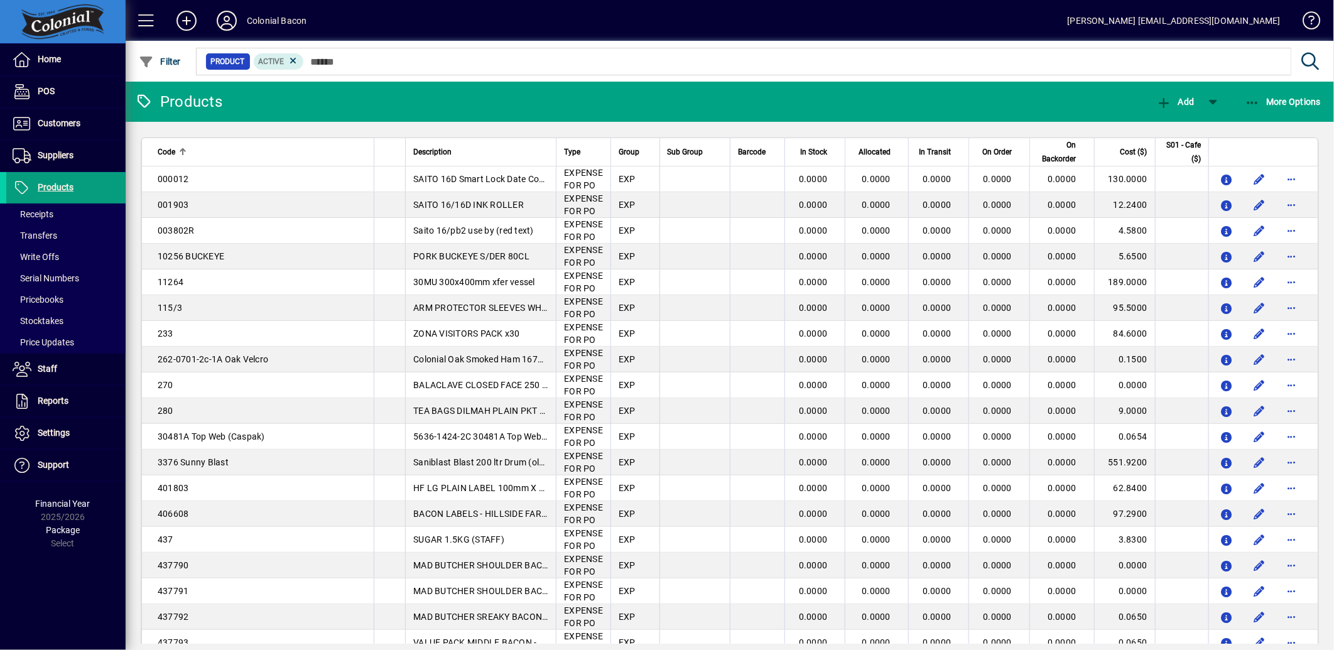
drag, startPoint x: 292, startPoint y: 58, endPoint x: 327, endPoint y: 98, distance: 52.5
click at [292, 58] on icon at bounding box center [293, 60] width 11 height 11
click at [1286, 99] on span "More Options" at bounding box center [1283, 102] width 77 height 10
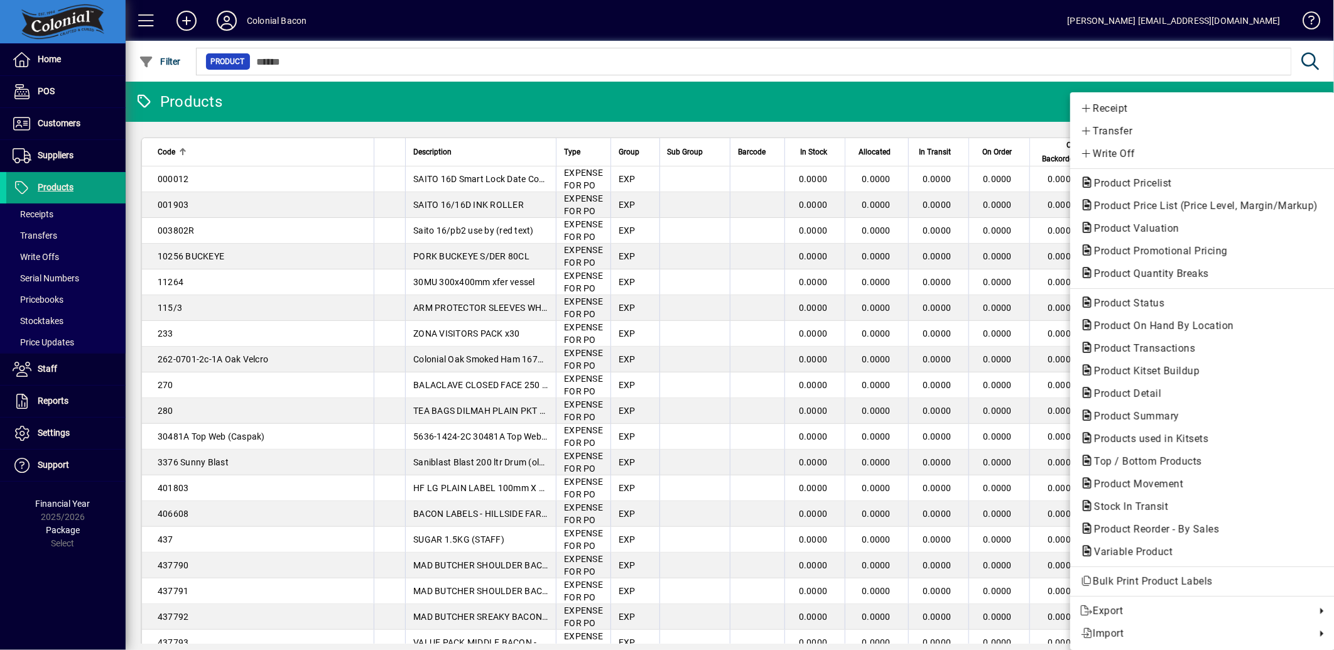
click at [977, 99] on div at bounding box center [667, 325] width 1334 height 650
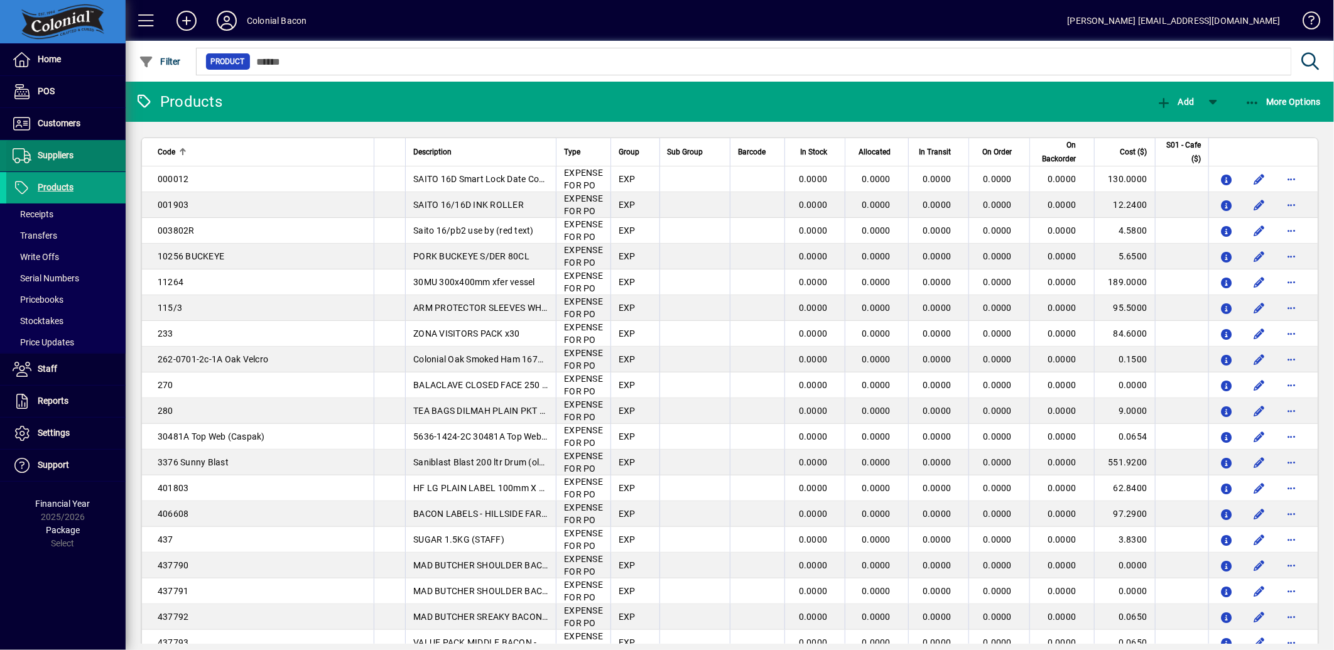
click at [48, 154] on span "Suppliers" at bounding box center [56, 155] width 36 height 10
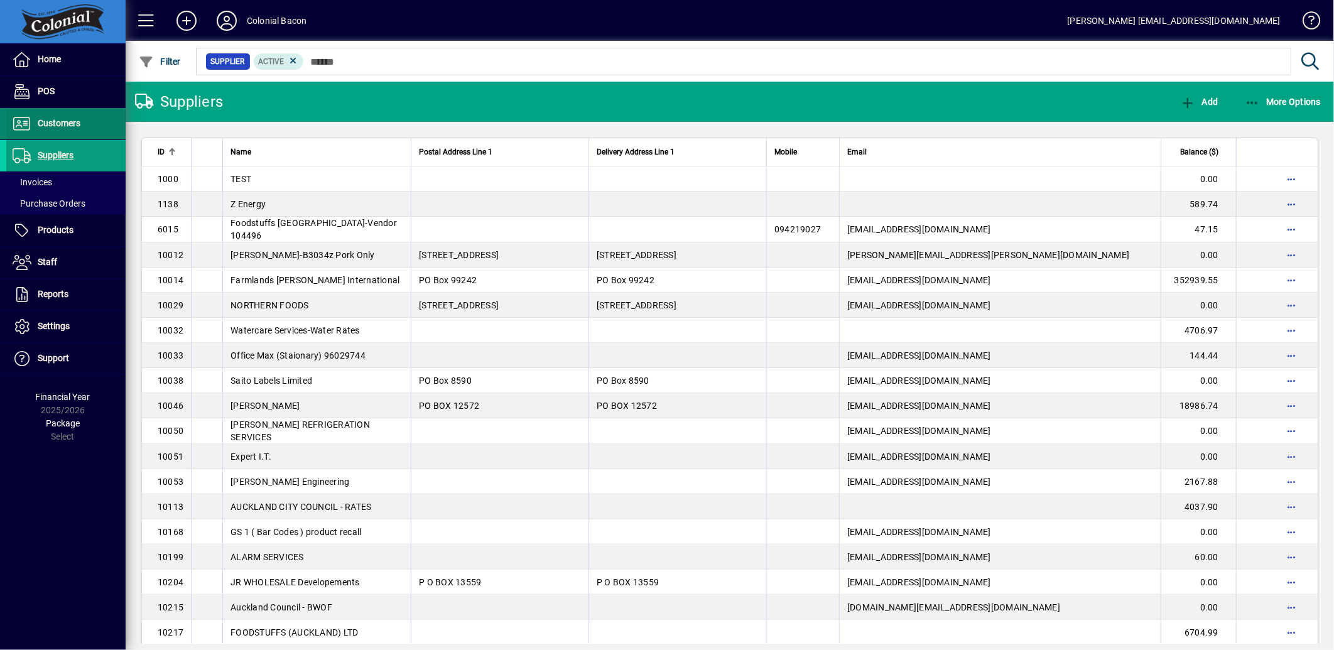
click at [53, 119] on span "Customers" at bounding box center [59, 123] width 43 height 10
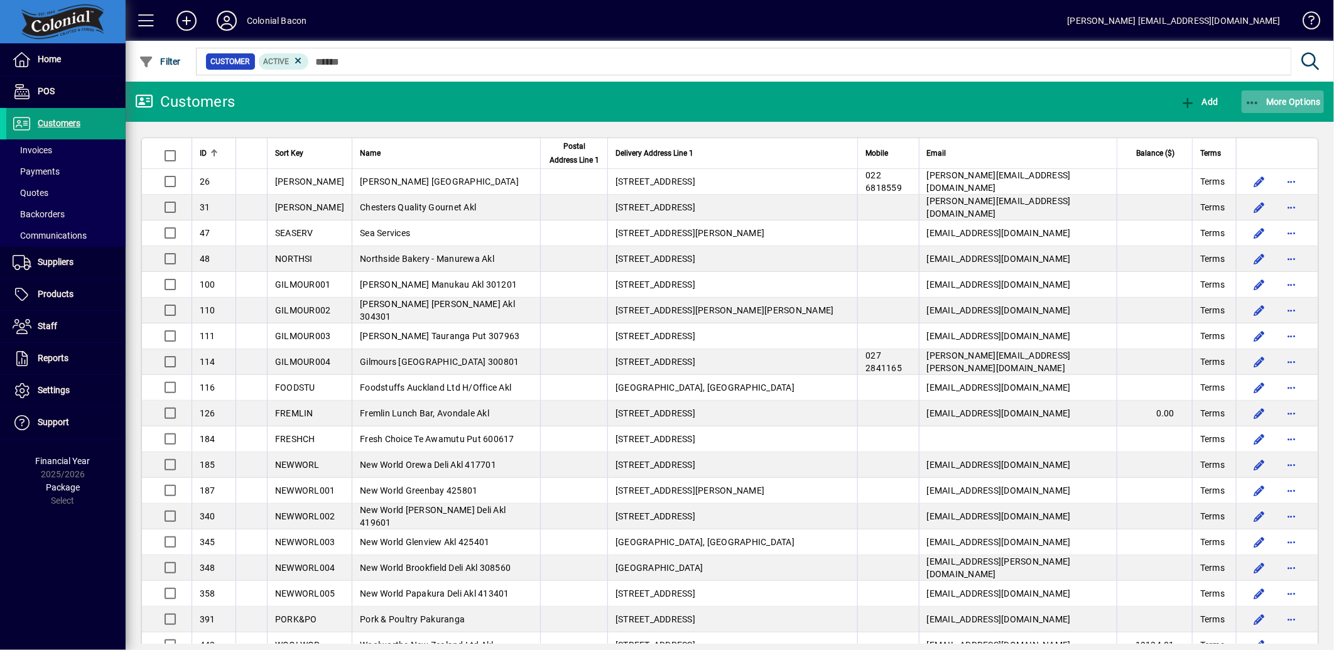
click at [1282, 106] on span "button" at bounding box center [1283, 102] width 83 height 30
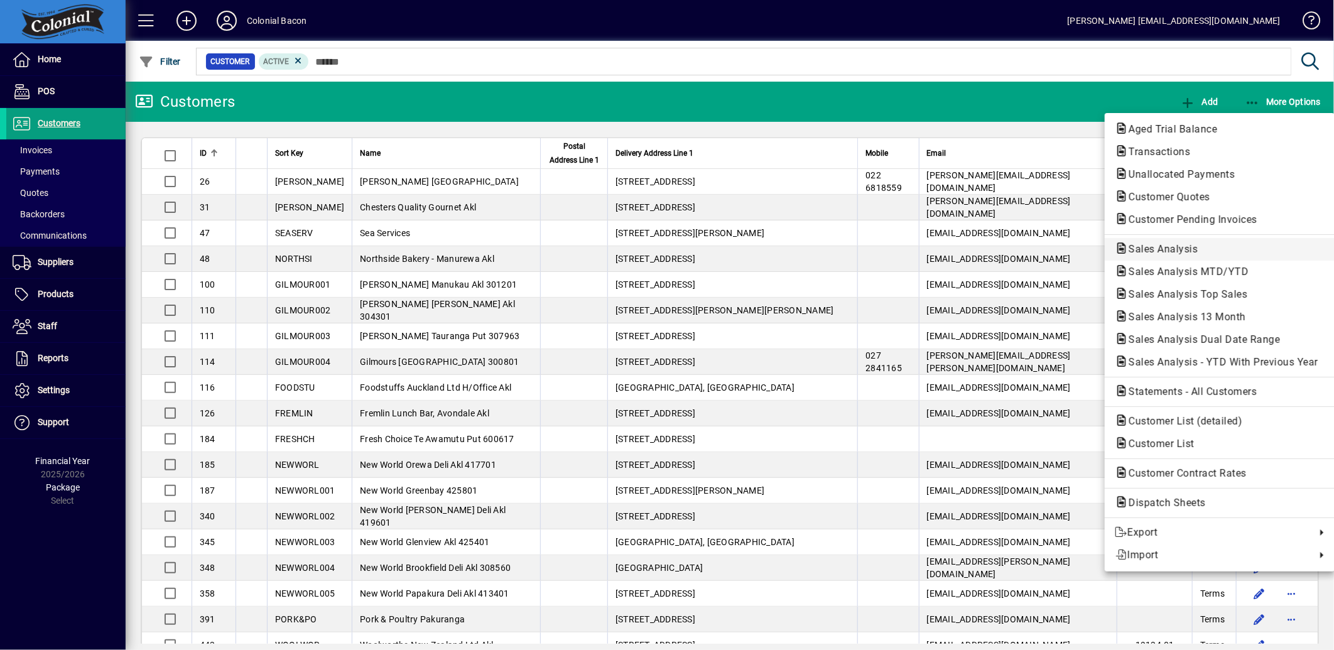
click at [1179, 249] on span "Sales Analysis" at bounding box center [1159, 249] width 89 height 12
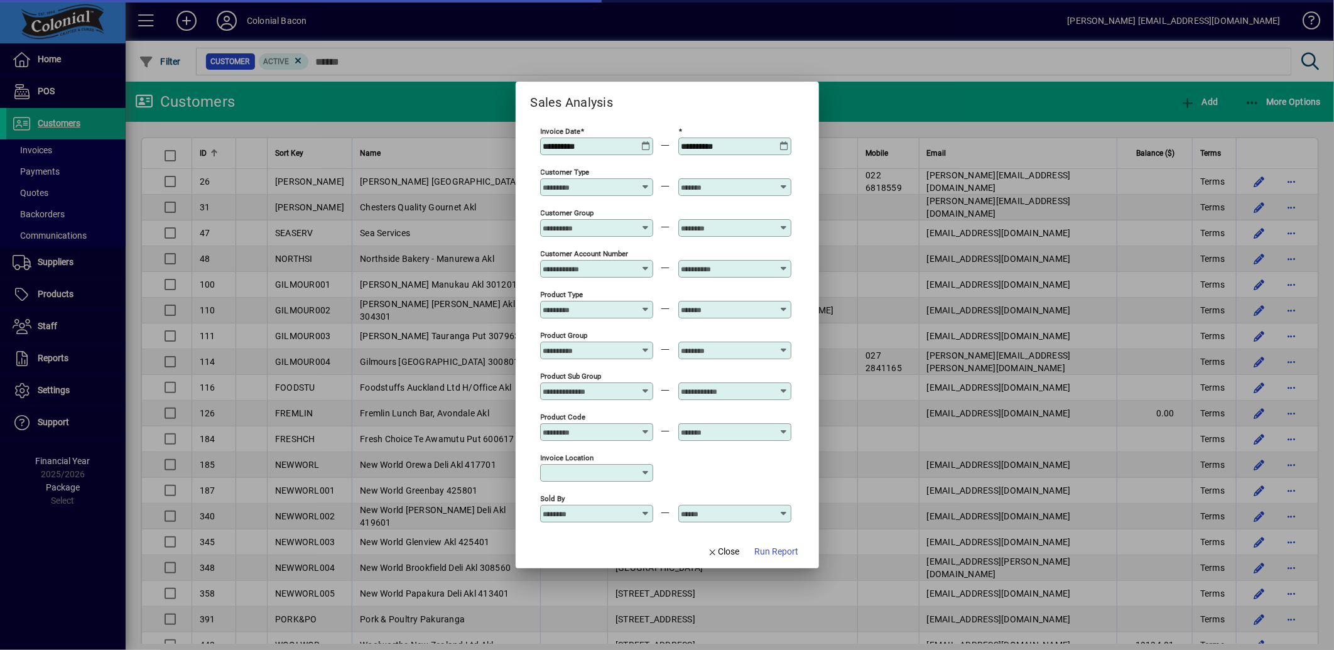
type input "**********"
click at [622, 153] on div "**********" at bounding box center [590, 147] width 113 height 18
click at [638, 141] on icon at bounding box center [640, 141] width 9 height 0
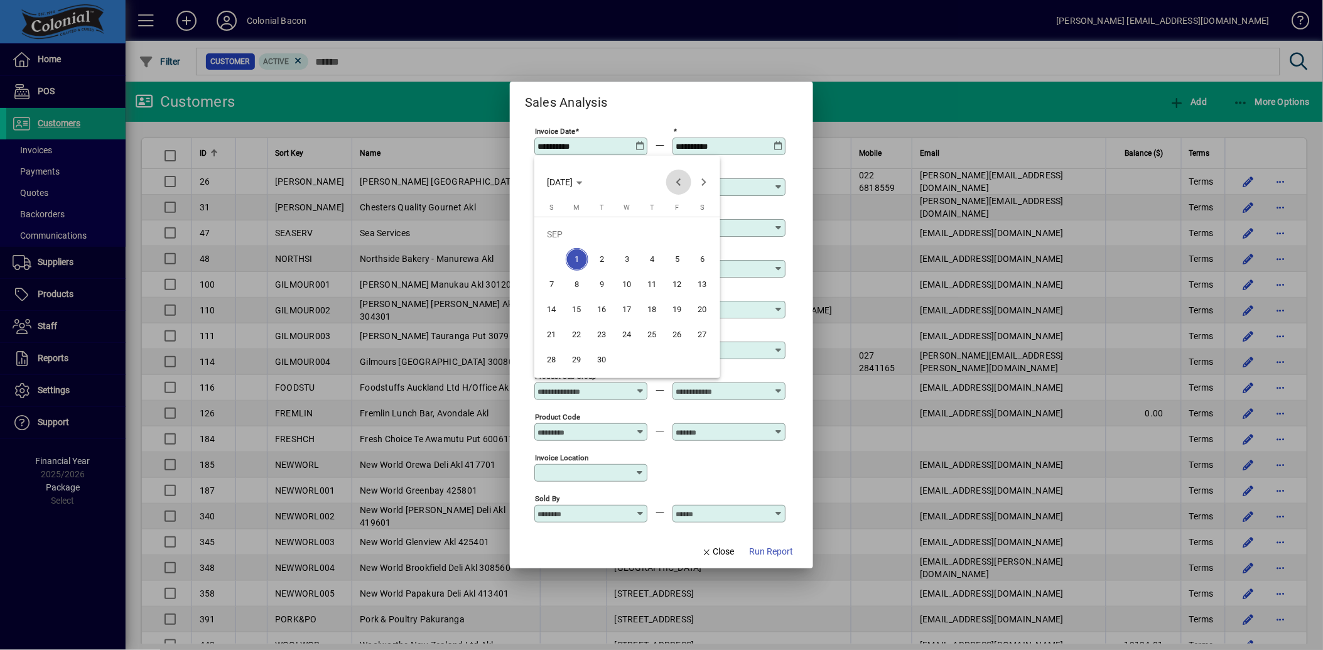
click at [681, 183] on span "Previous month" at bounding box center [678, 182] width 25 height 25
click at [678, 180] on span "Previous month" at bounding box center [678, 182] width 25 height 25
click at [556, 360] on span "29" at bounding box center [552, 360] width 23 height 23
type input "**********"
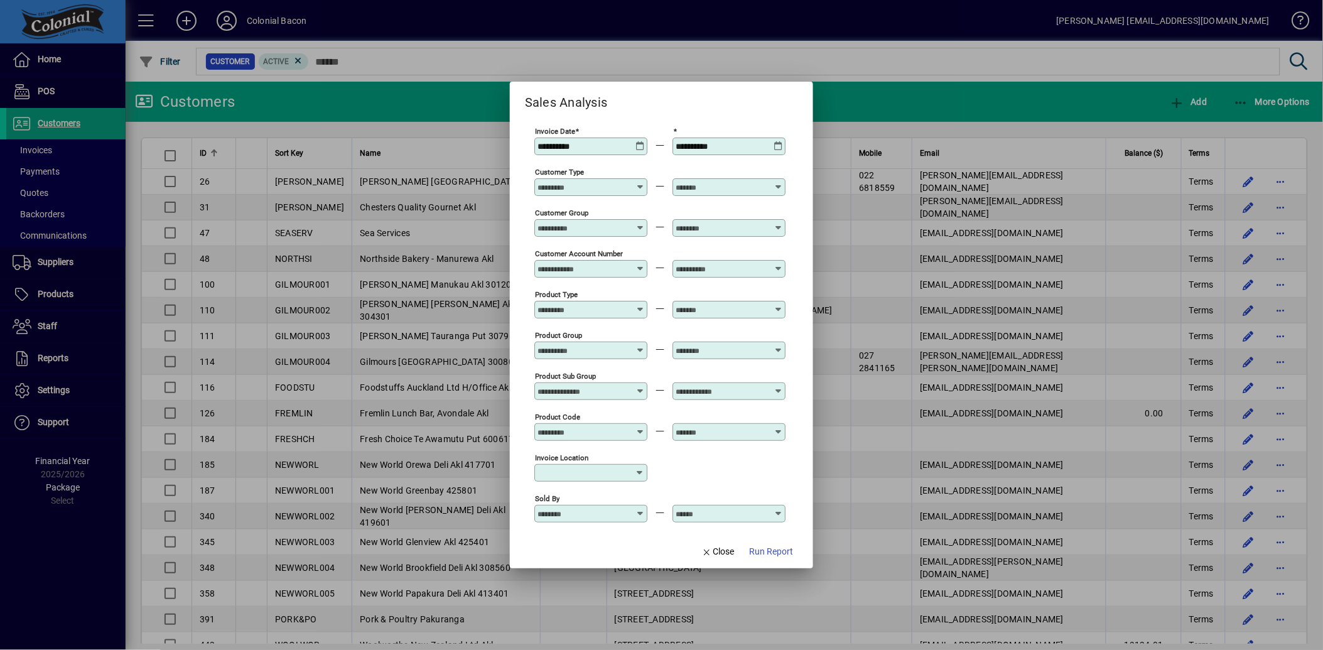
click at [779, 141] on icon at bounding box center [778, 141] width 9 height 0
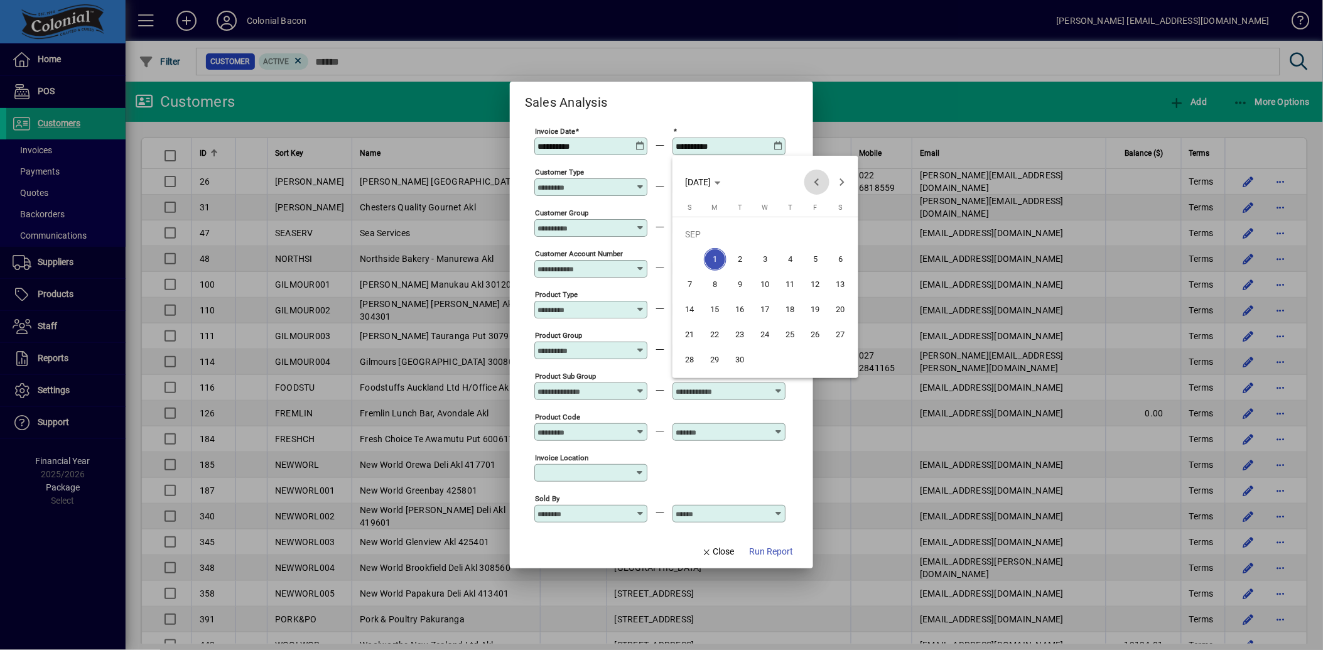
click at [820, 183] on span "Previous month" at bounding box center [817, 182] width 25 height 25
click at [839, 185] on span "Next month" at bounding box center [842, 182] width 25 height 25
click at [838, 257] on span "5" at bounding box center [841, 259] width 23 height 23
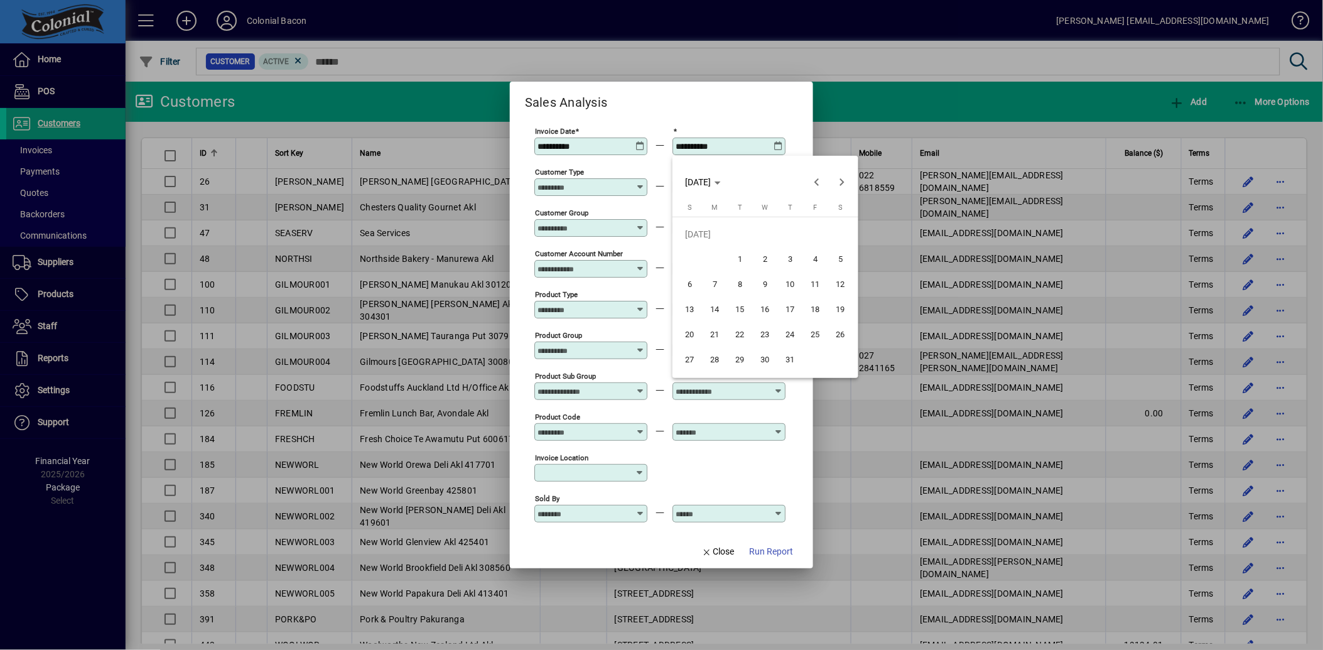
type input "**********"
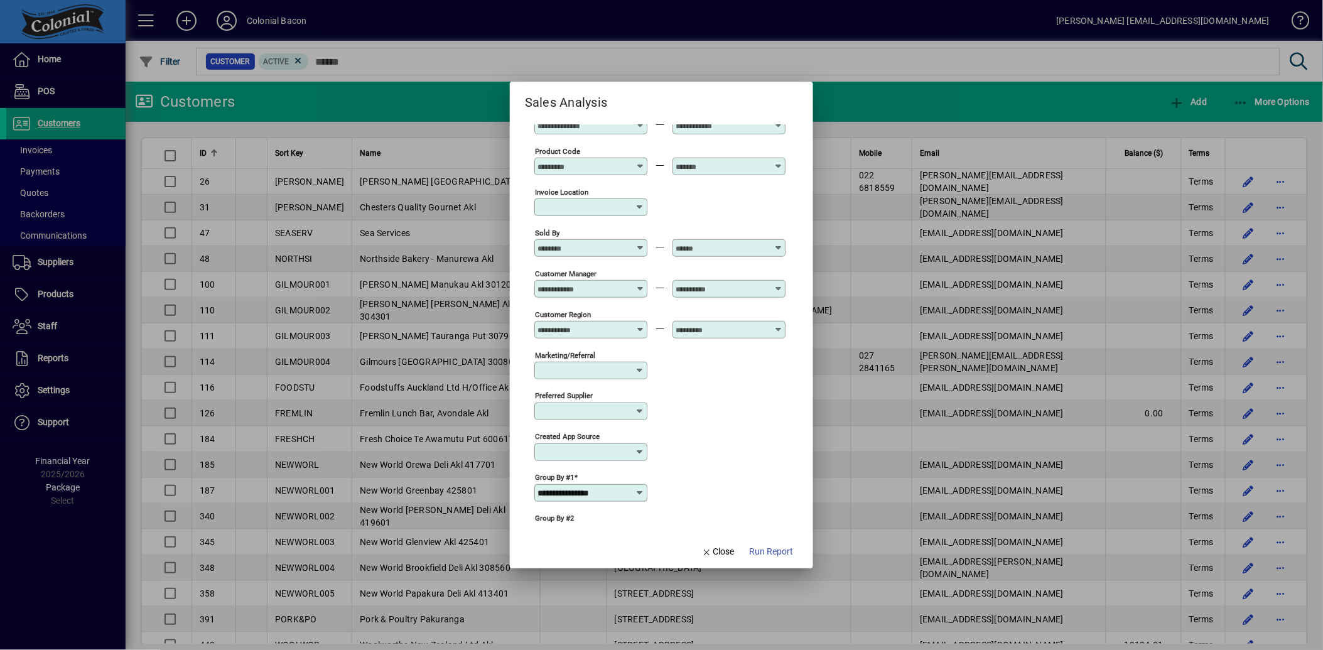
scroll to position [349, 0]
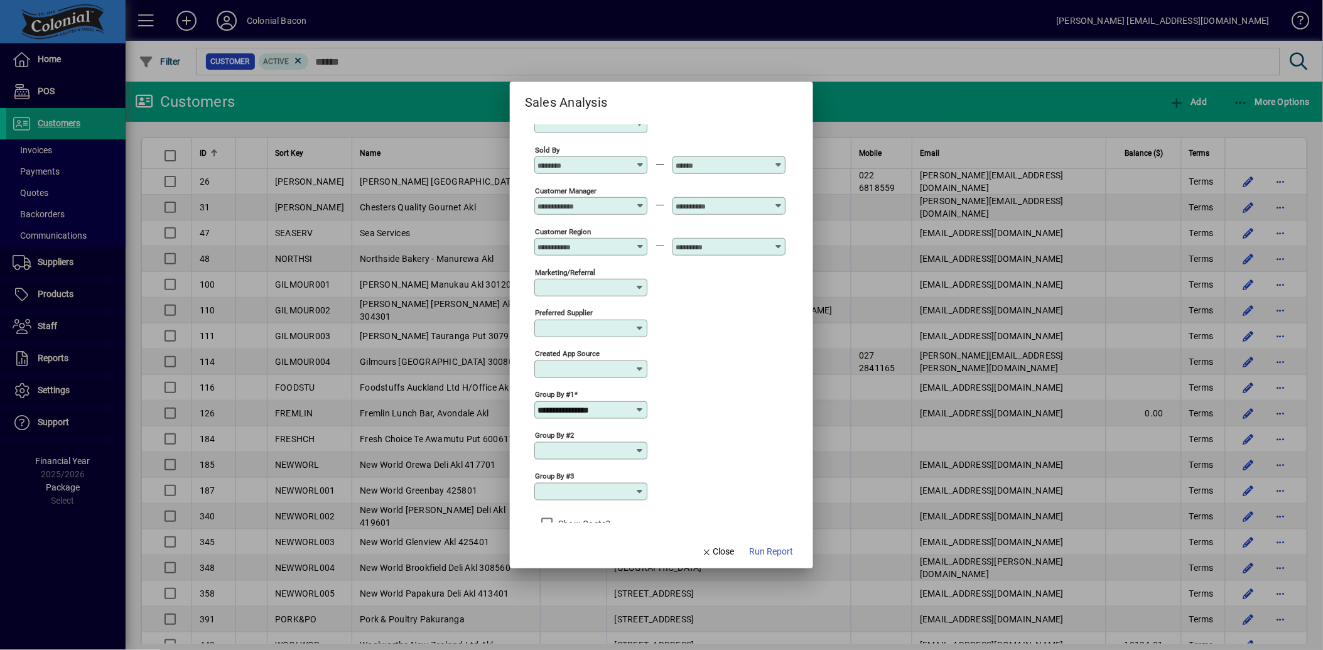
click at [641, 415] on icon at bounding box center [640, 410] width 10 height 10
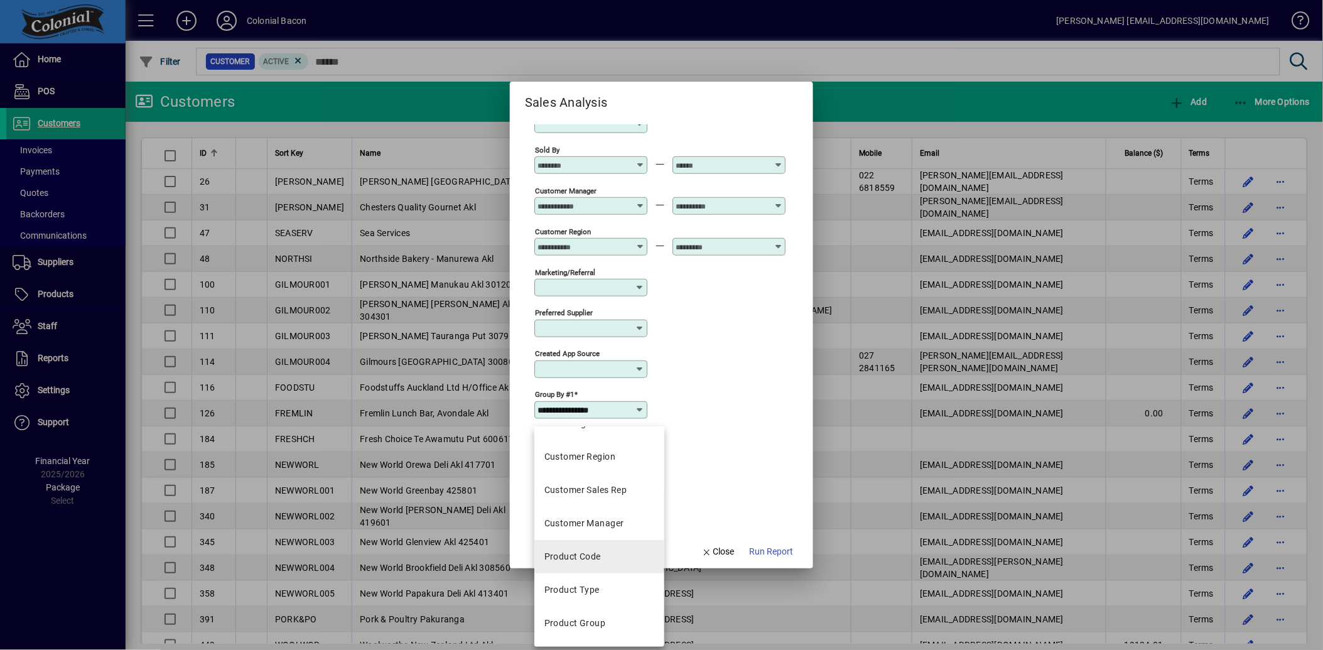
scroll to position [279, 0]
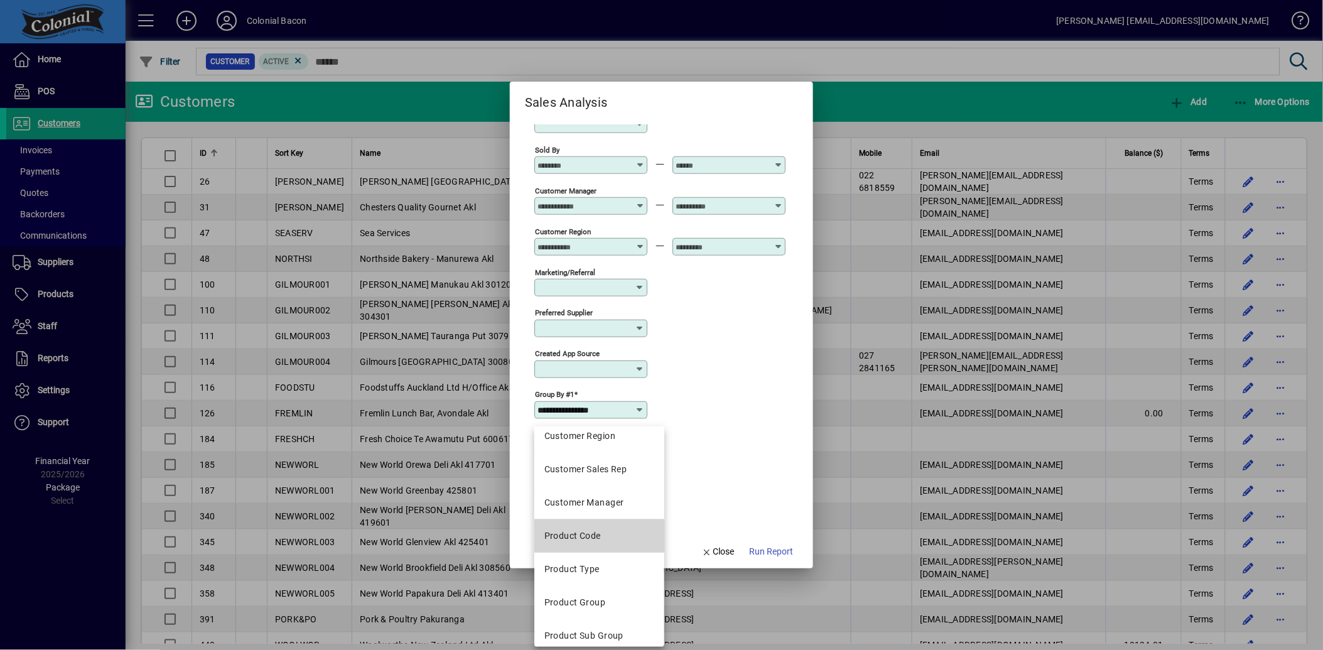
click at [588, 539] on div "Product Code" at bounding box center [573, 535] width 57 height 13
type input "**********"
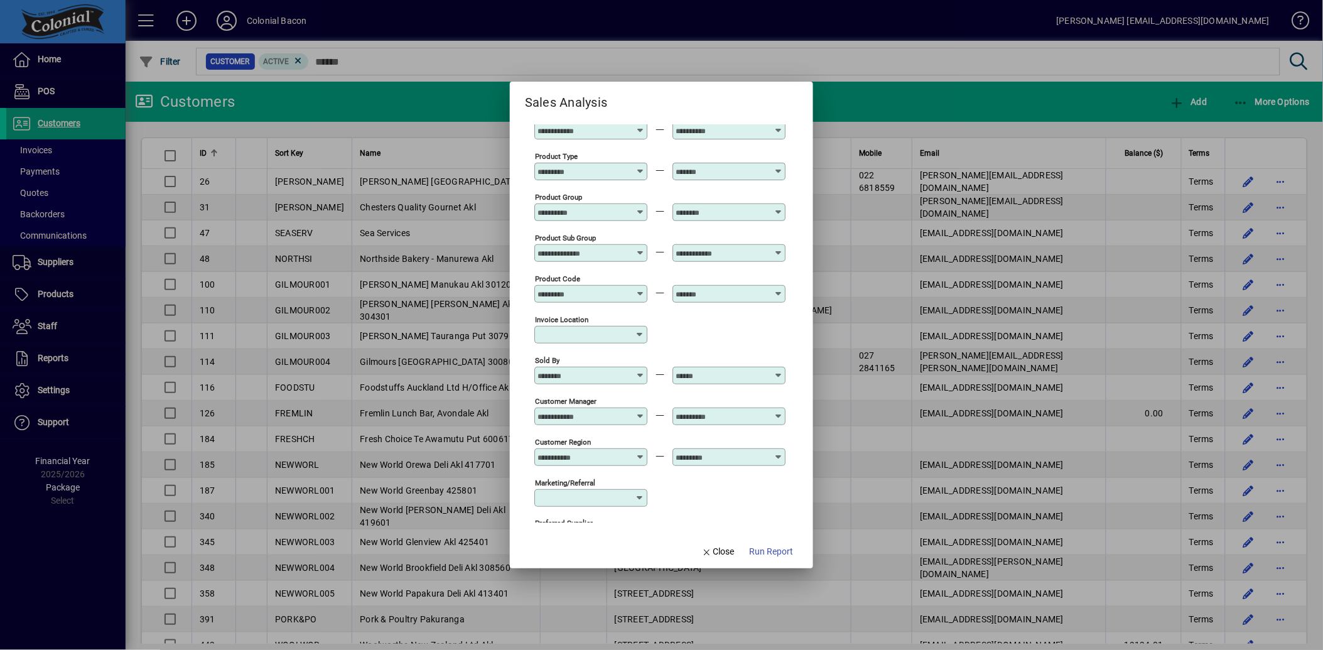
scroll to position [139, 0]
click at [769, 550] on span "Run Report" at bounding box center [771, 551] width 44 height 13
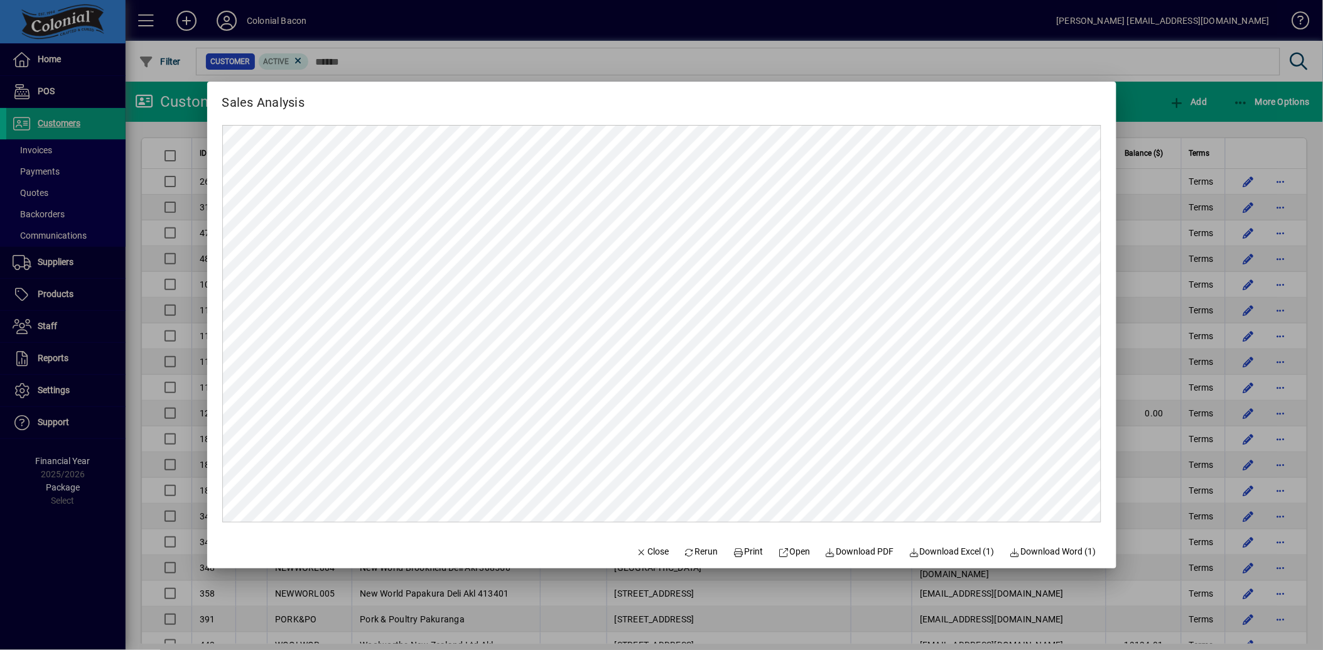
scroll to position [0, 0]
click at [931, 553] on span "Download Excel (1)" at bounding box center [952, 551] width 86 height 13
